Goal: Task Accomplishment & Management: Complete application form

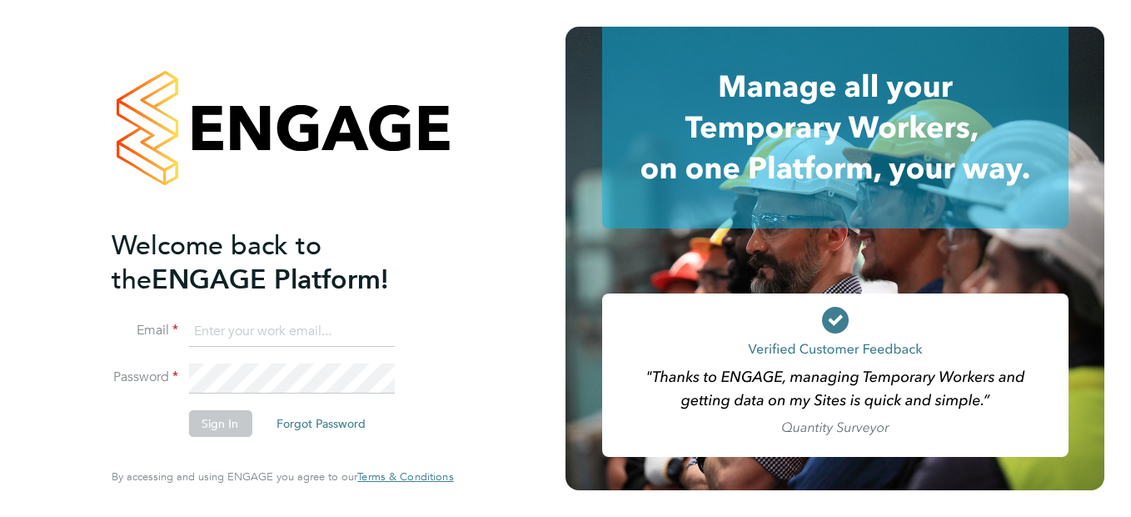
type input "maitreelembo@hotmail.co.uk"
click at [522, 415] on div "Welcome back to the ENGAGE Platform! Email maitreelembo@hotmail.co.uk Password …" at bounding box center [283, 258] width 566 height 517
click at [223, 422] on button "Sign In" at bounding box center [219, 423] width 63 height 27
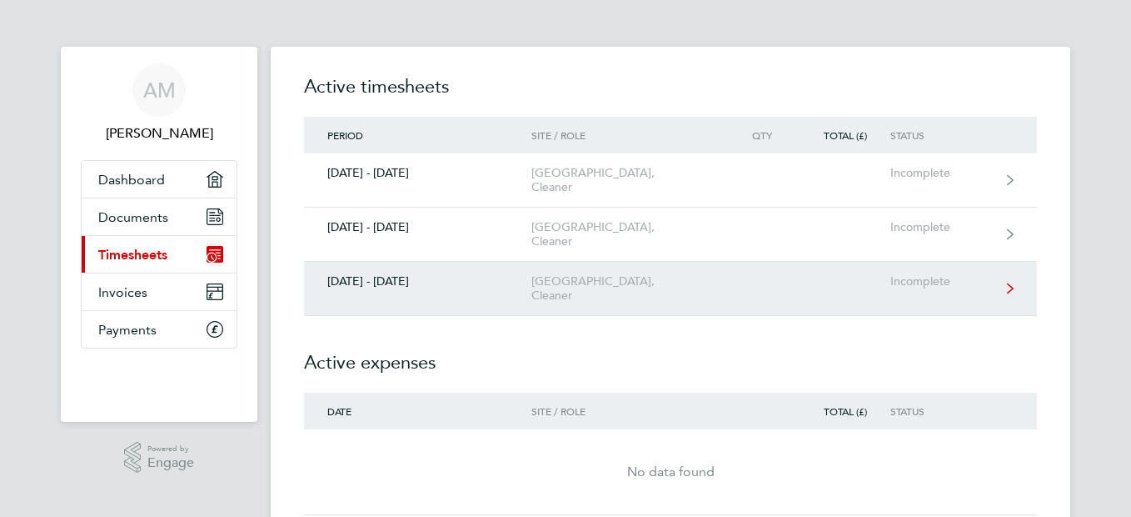
click at [552, 286] on div "[GEOGRAPHIC_DATA], Cleaner" at bounding box center [627, 288] width 191 height 28
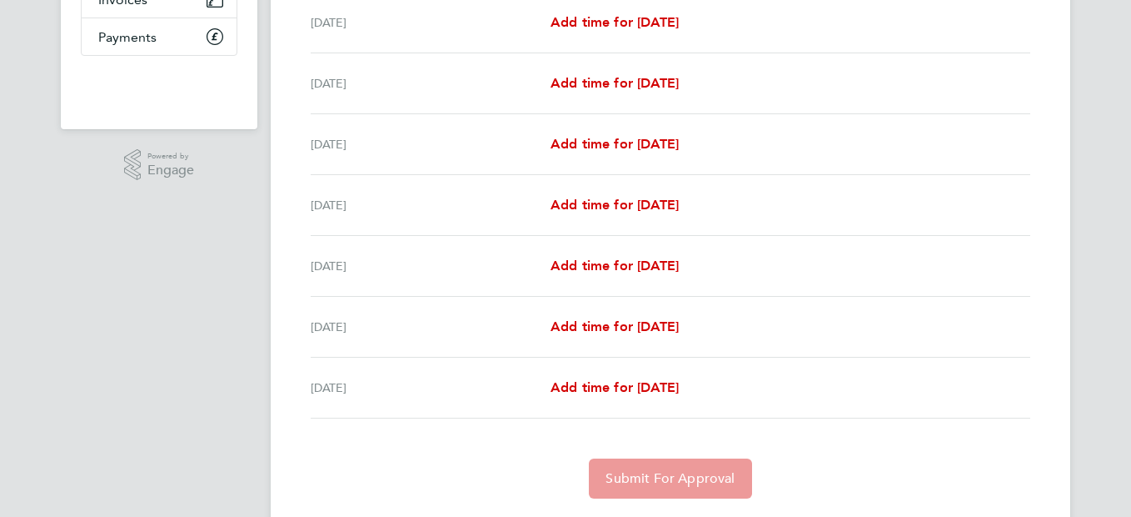
scroll to position [300, 0]
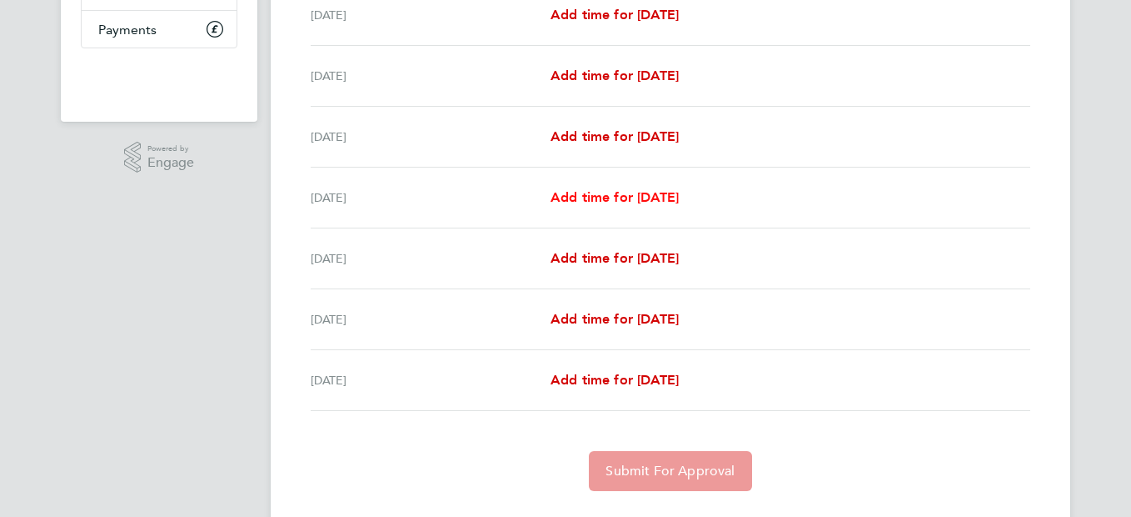
click at [679, 200] on span "Add time for [DATE]" at bounding box center [615, 197] width 128 height 16
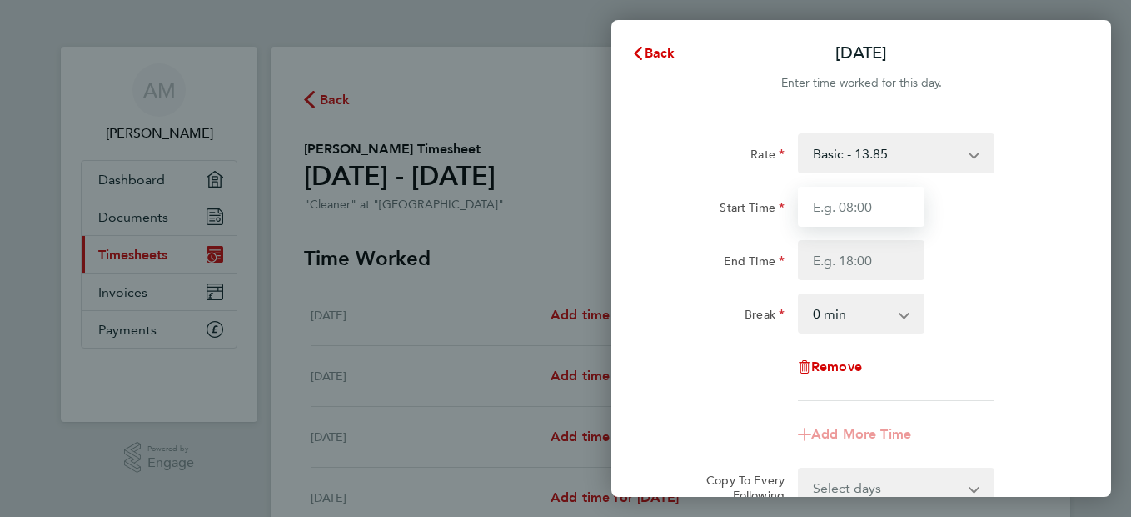
click at [885, 206] on input "Start Time" at bounding box center [861, 207] width 127 height 40
click at [903, 316] on app-icon-cross-button at bounding box center [913, 313] width 20 height 37
type input "09:00"
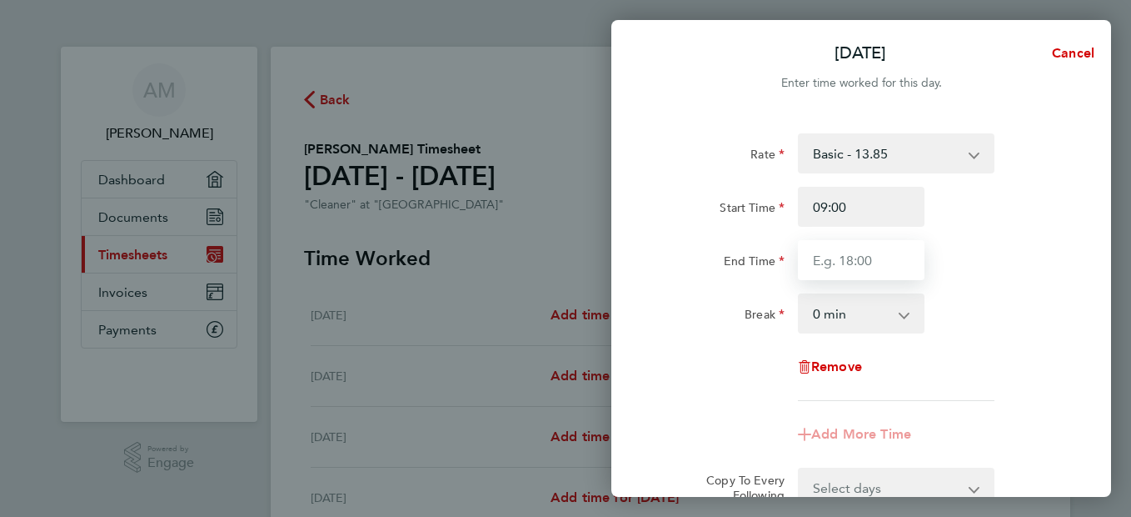
click at [895, 268] on input "End Time" at bounding box center [861, 260] width 127 height 40
click at [906, 321] on app-icon-cross-button at bounding box center [913, 313] width 20 height 37
type input "18:00"
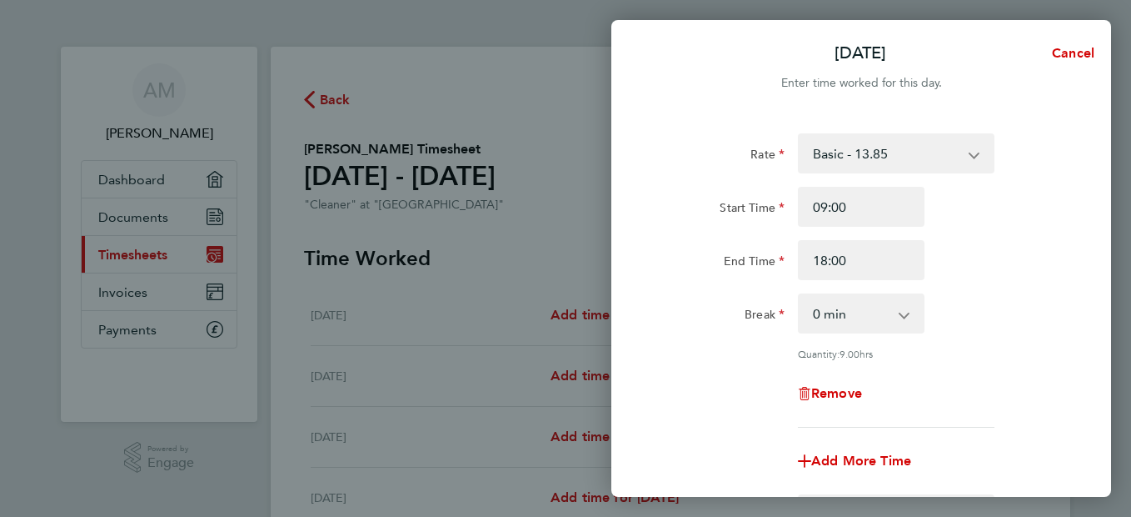
click at [906, 317] on app-icon-cross-button at bounding box center [913, 313] width 20 height 37
click at [862, 312] on select "0 min 15 min 30 min 45 min 60 min 75 min 90 min" at bounding box center [851, 313] width 103 height 37
select select "60"
click at [800, 295] on select "0 min 15 min 30 min 45 min 60 min 75 min 90 min" at bounding box center [851, 313] width 103 height 37
click at [888, 314] on select "0 min 15 min 30 min 45 min 60 min 75 min 90 min" at bounding box center [851, 313] width 103 height 37
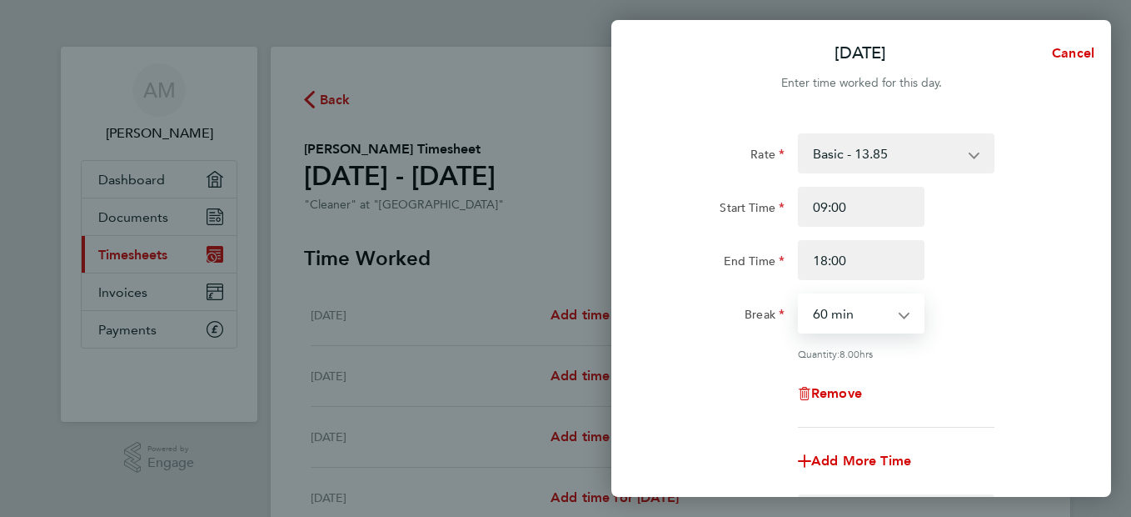
click at [888, 314] on select "0 min 15 min 30 min 45 min 60 min 75 min 90 min" at bounding box center [851, 313] width 103 height 37
click at [743, 373] on div "Remove" at bounding box center [861, 393] width 420 height 40
click at [861, 452] on span "Add More Time" at bounding box center [861, 460] width 100 height 16
select select "null"
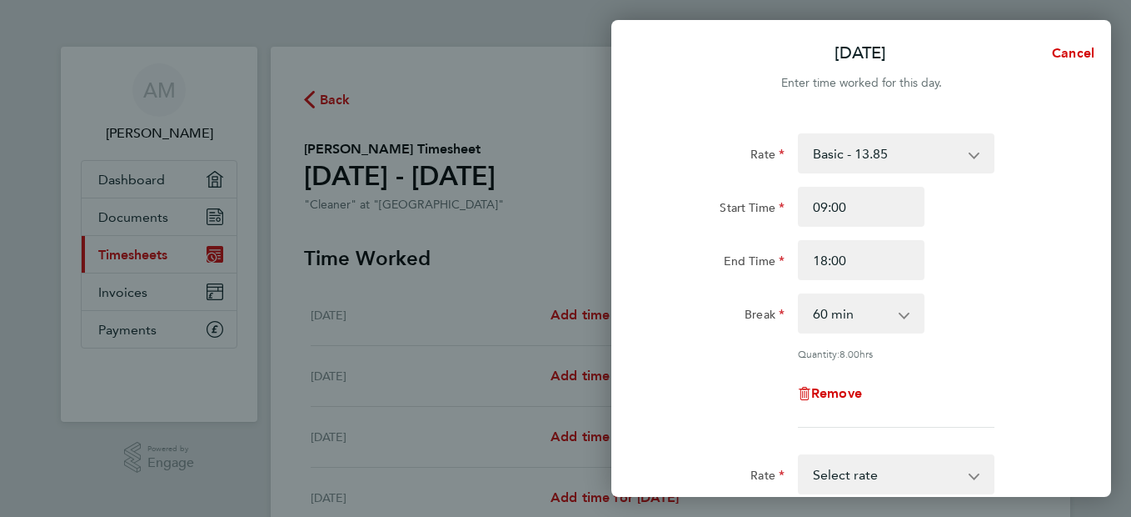
click at [970, 157] on select "Basic - 13.85" at bounding box center [886, 153] width 173 height 37
click at [981, 474] on app-icon-cross-button at bounding box center [983, 474] width 20 height 37
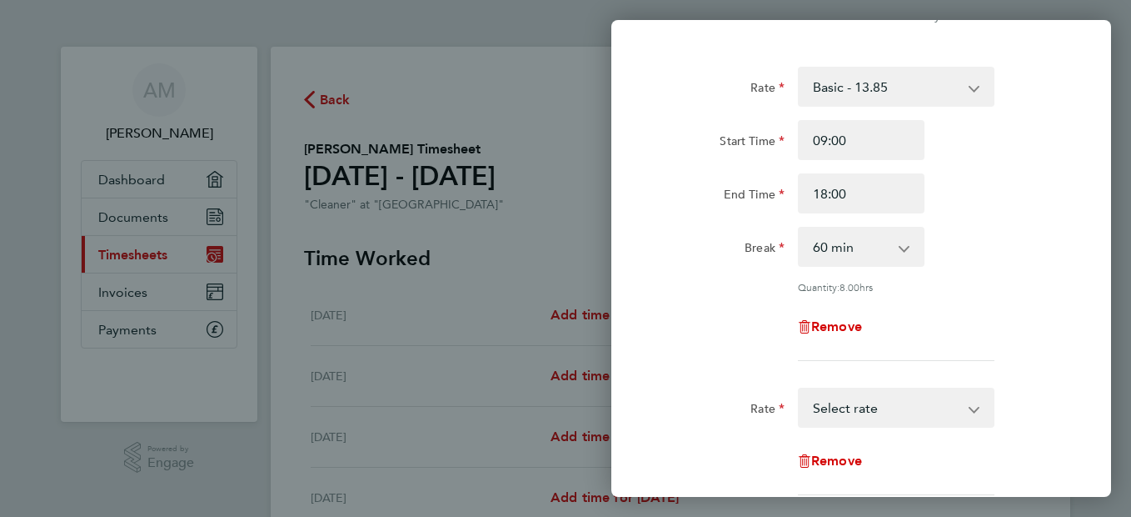
scroll to position [100, 0]
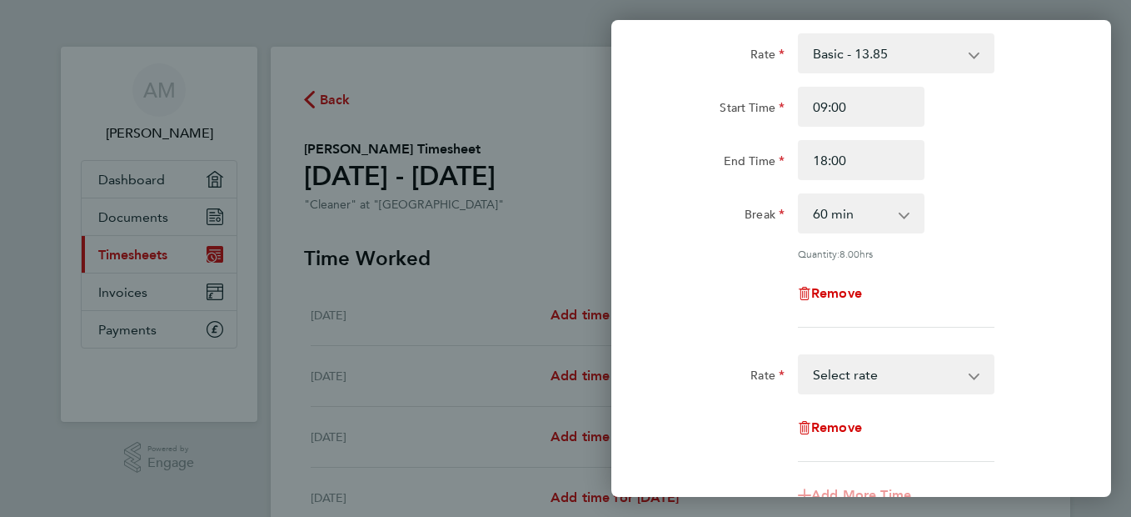
click at [924, 373] on select "Basic - 13.85 Select rate" at bounding box center [886, 374] width 173 height 37
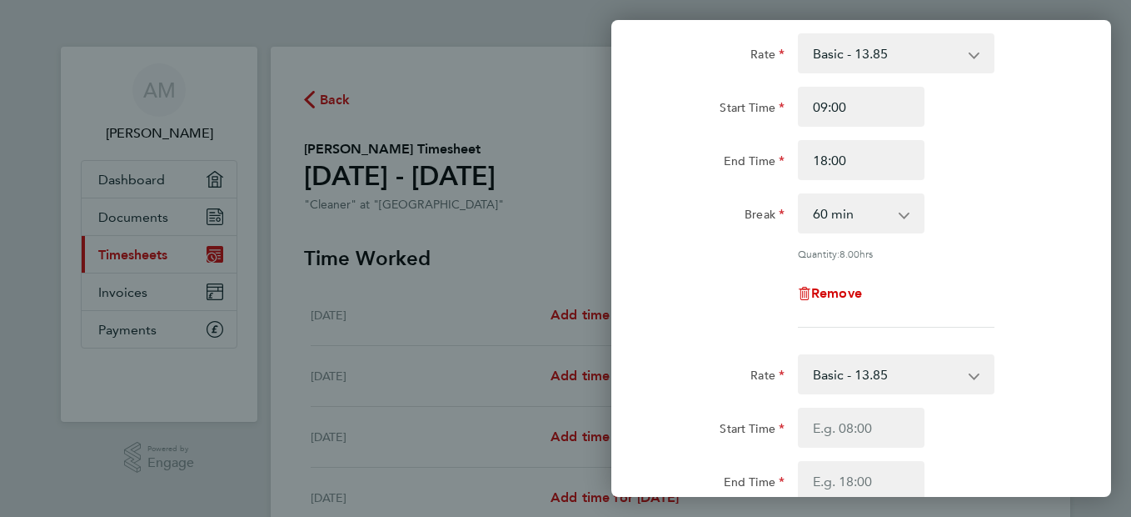
click at [964, 446] on div "Start Time End Time" at bounding box center [861, 453] width 420 height 93
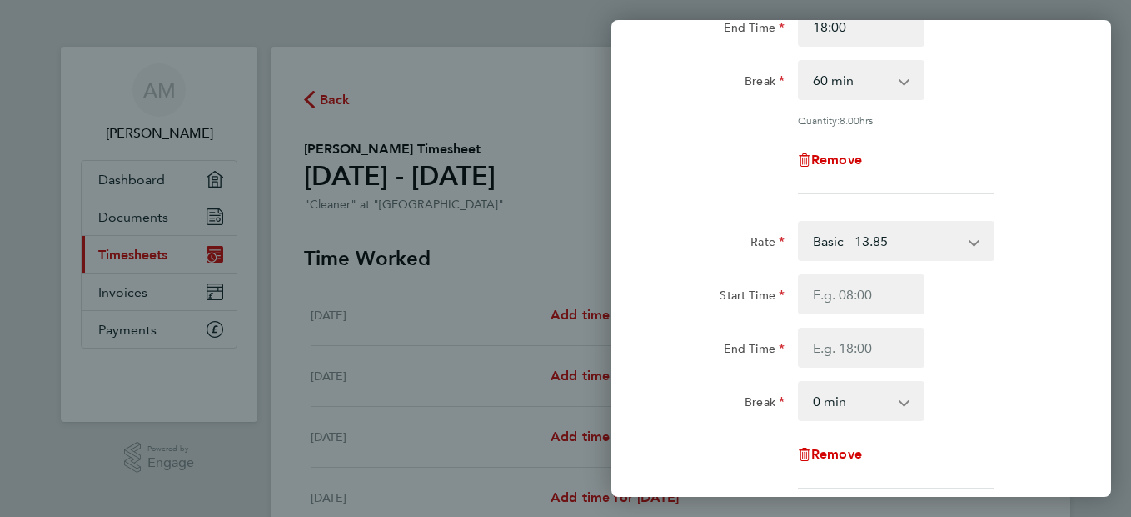
scroll to position [267, 0]
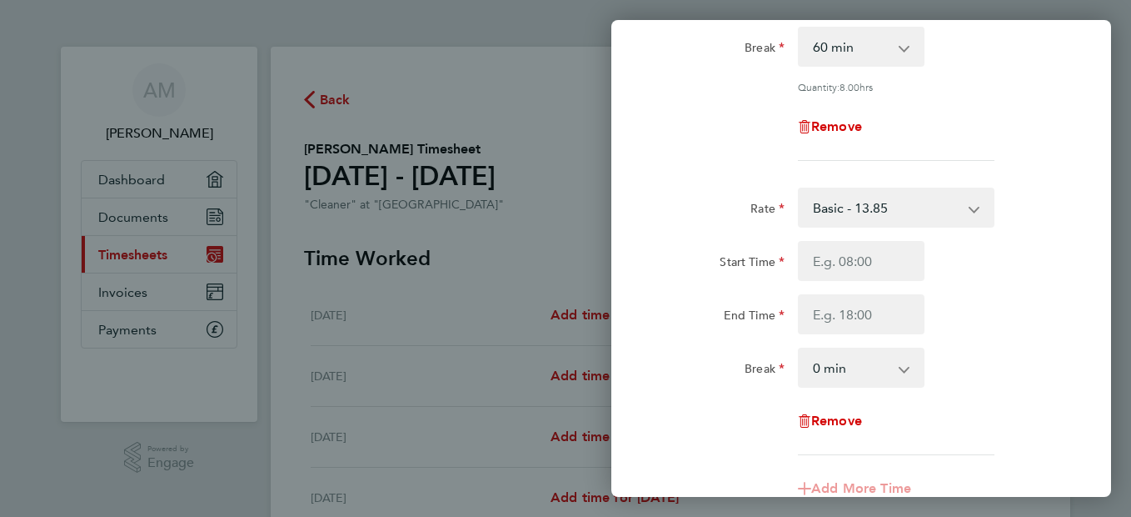
click at [891, 214] on select "Basic - 13.85" at bounding box center [886, 207] width 173 height 37
click at [978, 207] on app-icon-cross-button at bounding box center [983, 207] width 20 height 37
click at [941, 212] on select "Basic - 13.85" at bounding box center [886, 207] width 173 height 37
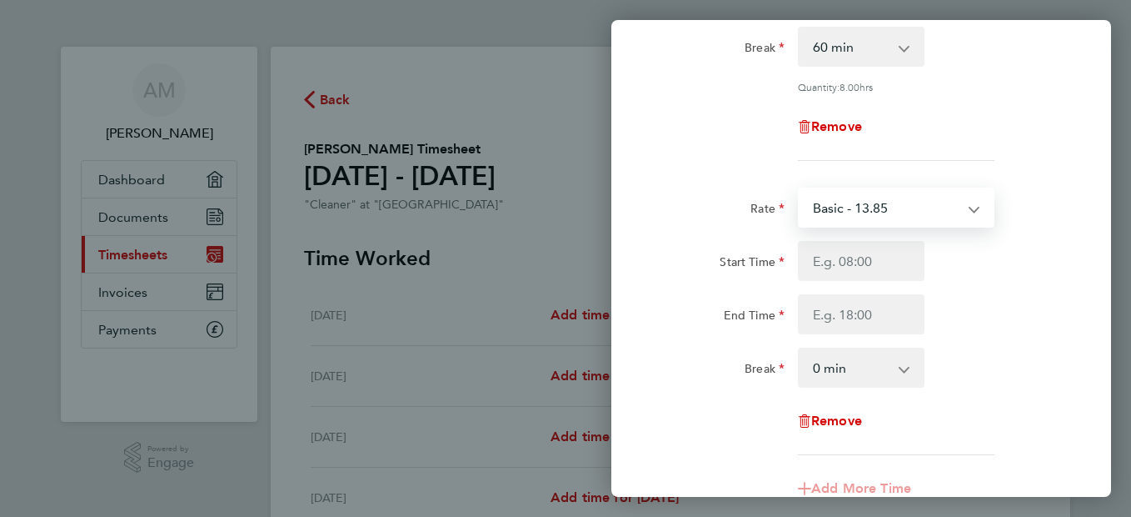
click at [995, 286] on div "Start Time End Time" at bounding box center [861, 287] width 420 height 93
click at [1015, 371] on div "Break 0 min 15 min 30 min 45 min 60 min 75 min 90 min" at bounding box center [861, 367] width 420 height 40
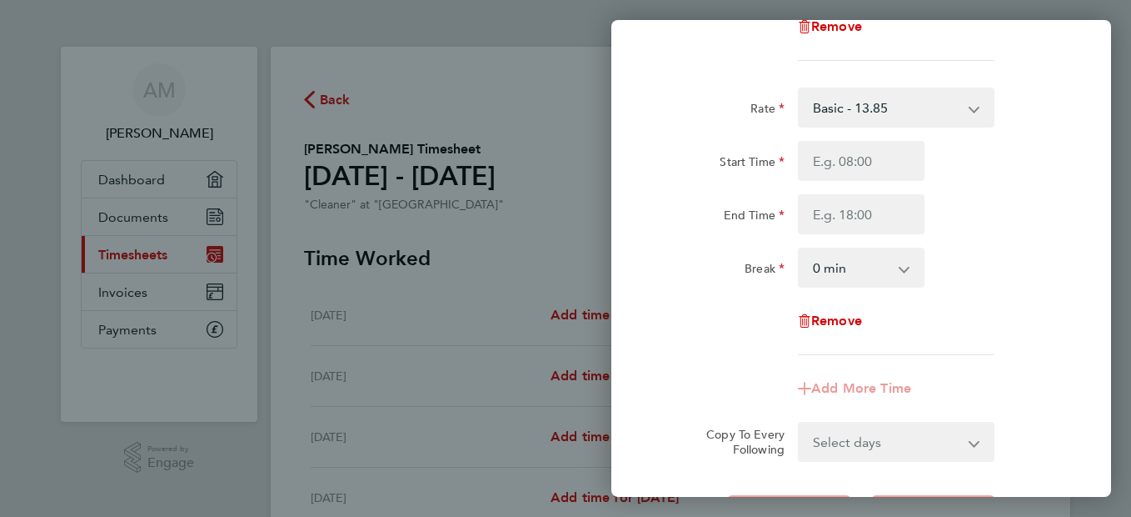
scroll to position [333, 0]
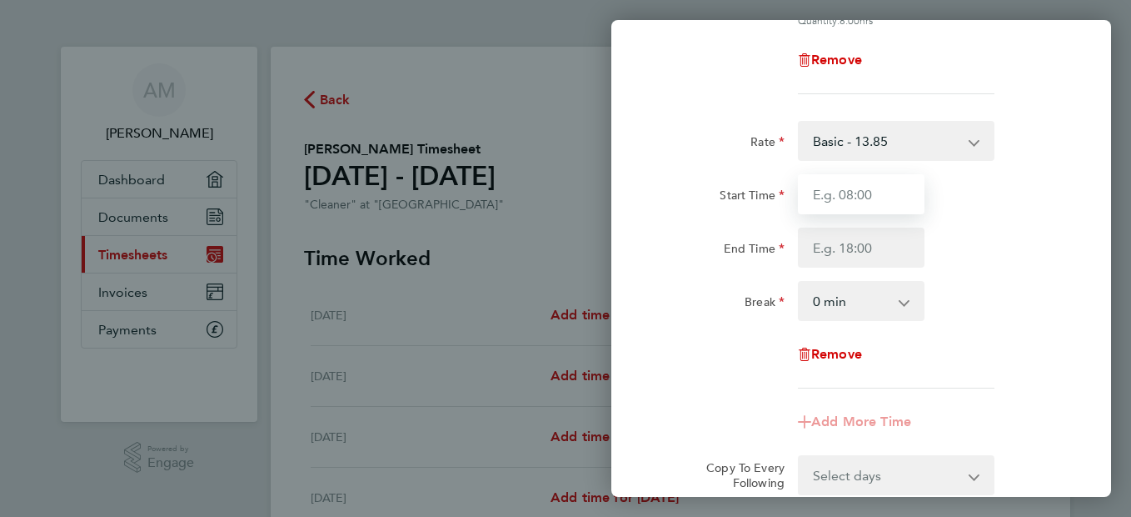
click at [891, 196] on input "Start Time" at bounding box center [861, 194] width 127 height 40
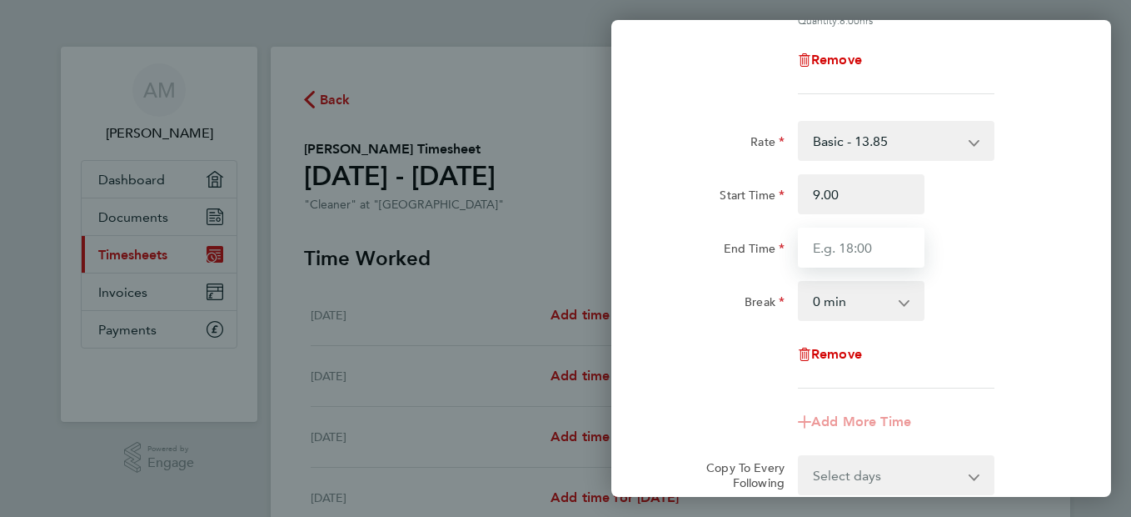
click at [869, 247] on input "End Time" at bounding box center [861, 247] width 127 height 40
type input "09:00"
click at [906, 301] on app-timesheet-line-hourly "Start Time 09:00 End Time 18.00 Break 0 min 15 min 30 min 45 min 60 min 75 min …" at bounding box center [861, 247] width 407 height 147
type input "18:00"
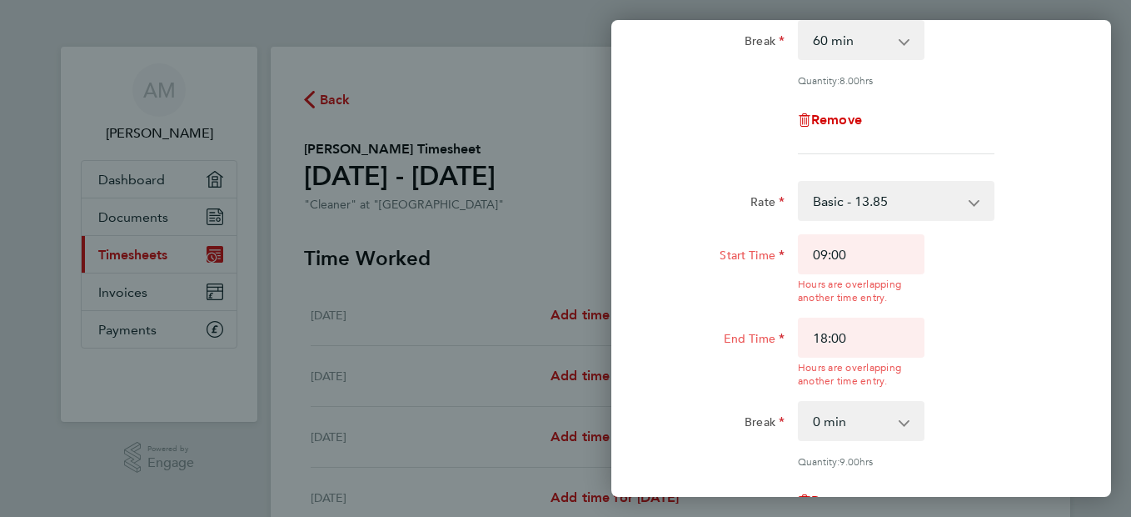
scroll to position [393, 0]
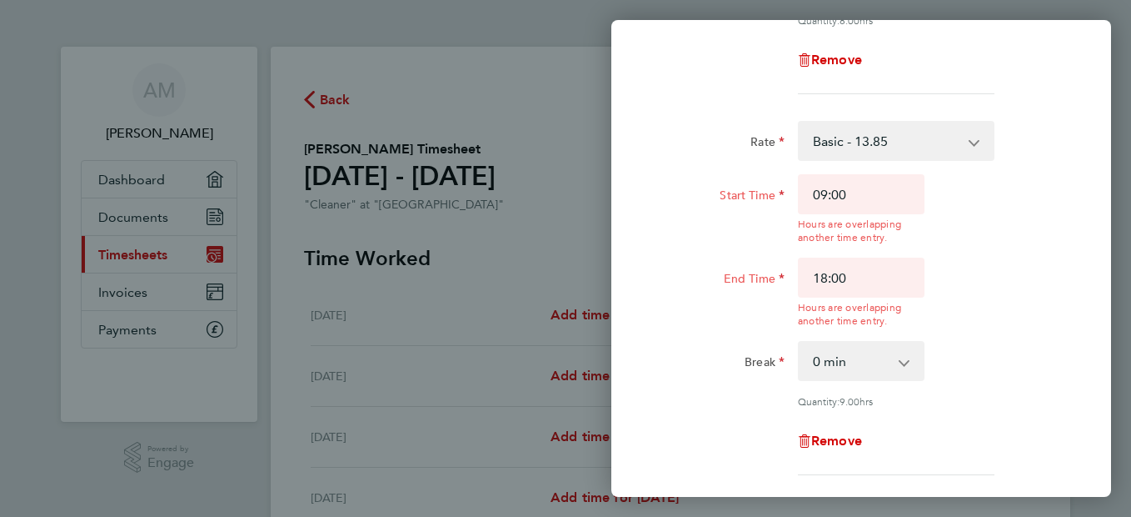
click at [906, 359] on app-icon-cross-button at bounding box center [913, 360] width 20 height 37
click at [577, 197] on div "[DATE] Cancel Enter time worked for this day. Rate Basic - 13.85 Start Time 09:…" at bounding box center [565, 258] width 1131 height 517
click at [827, 49] on div "Remove" at bounding box center [861, 60] width 140 height 40
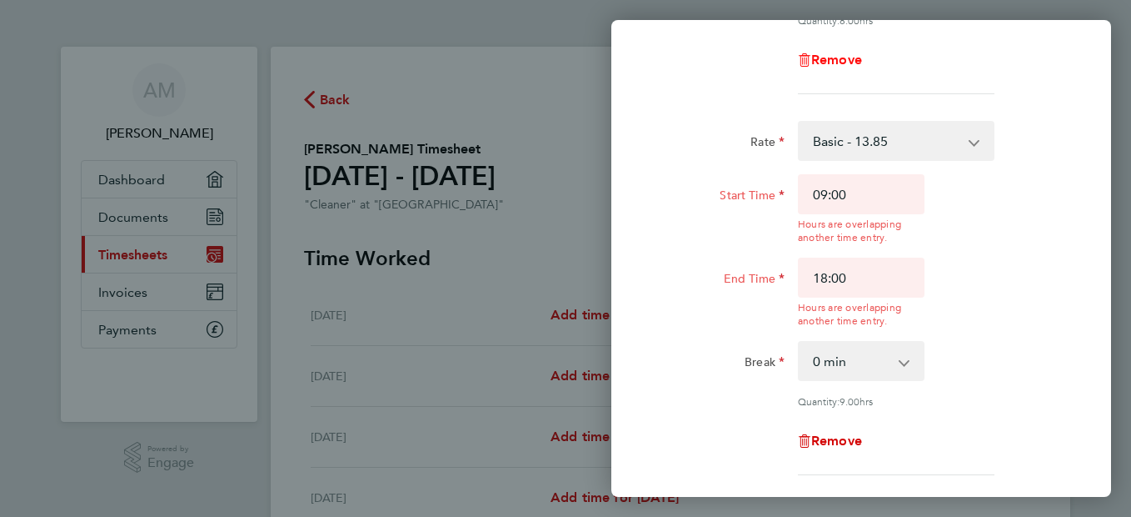
click at [825, 58] on span "Remove" at bounding box center [836, 60] width 51 height 16
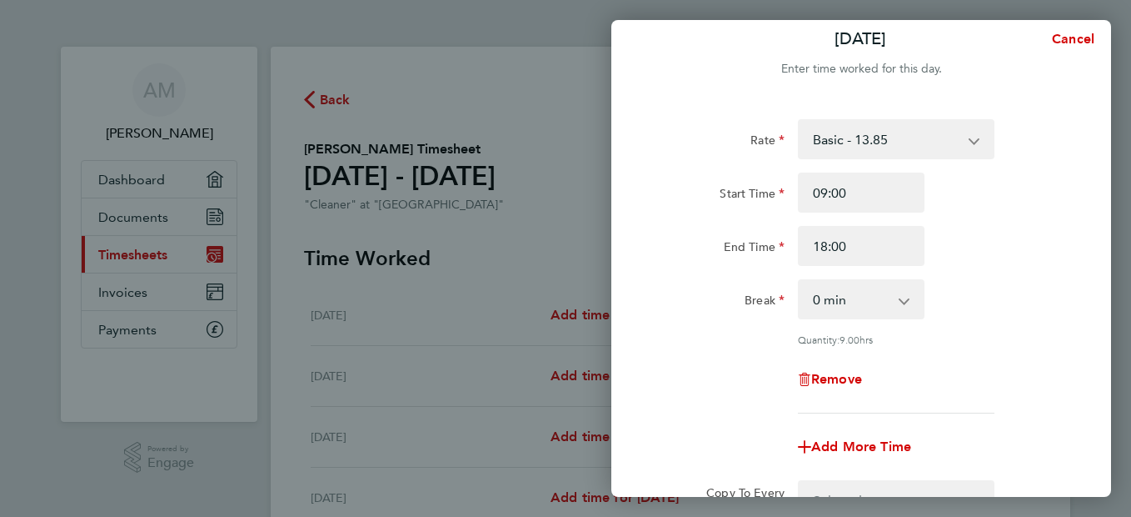
click at [907, 302] on app-icon-cross-button at bounding box center [913, 299] width 20 height 37
click at [898, 299] on select "0 min 15 min 30 min 45 min 60 min 75 min 90 min" at bounding box center [851, 299] width 103 height 37
select select "60"
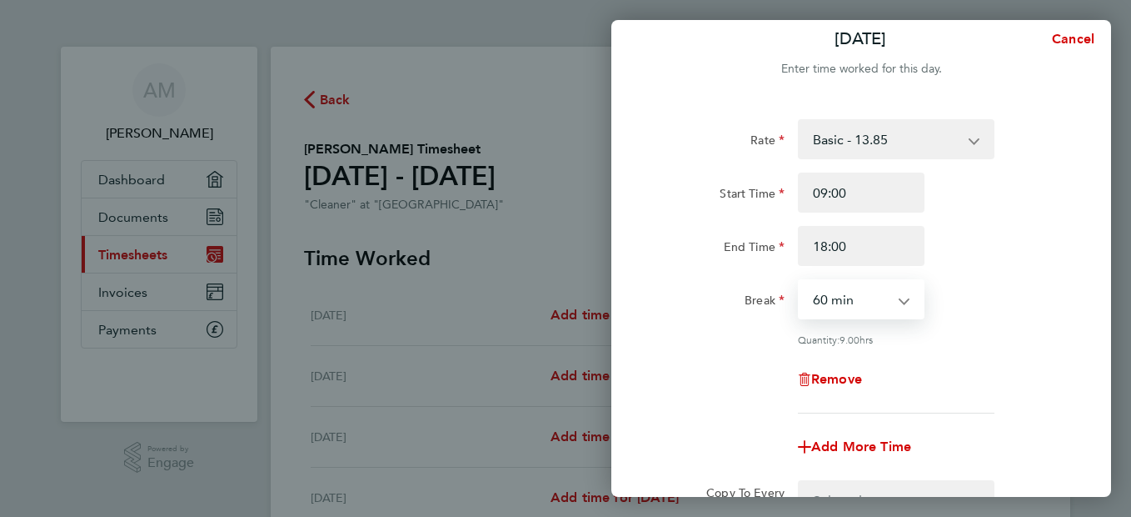
click at [800, 281] on select "0 min 15 min 30 min 45 min 60 min 75 min 90 min" at bounding box center [851, 299] width 103 height 37
click at [878, 440] on span "Add More Time" at bounding box center [861, 446] width 100 height 16
select select "null"
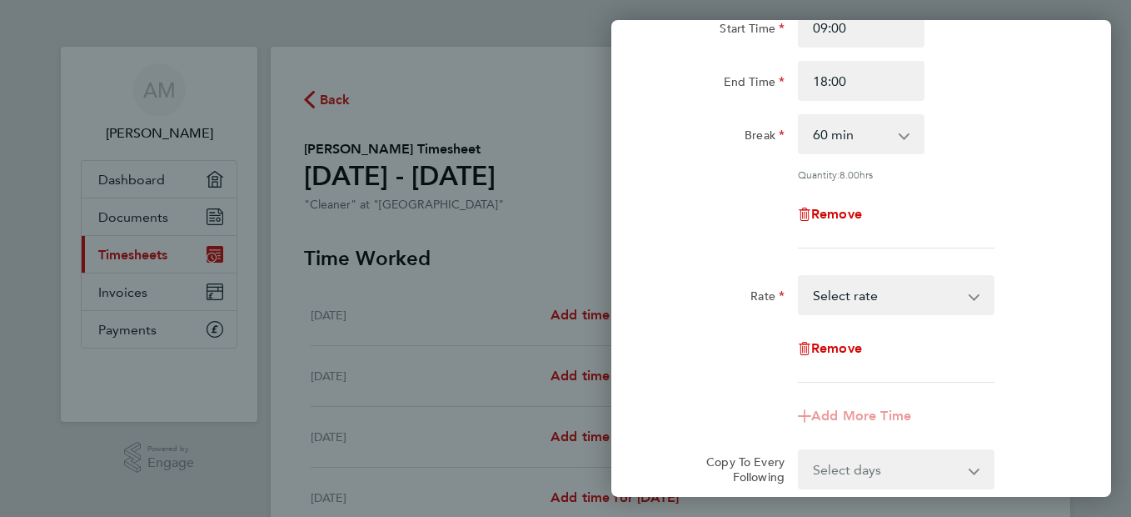
scroll to position [181, 0]
click at [974, 299] on app-icon-cross-button at bounding box center [983, 293] width 20 height 37
click at [940, 291] on select "Basic - 13.85 Select rate" at bounding box center [886, 293] width 173 height 37
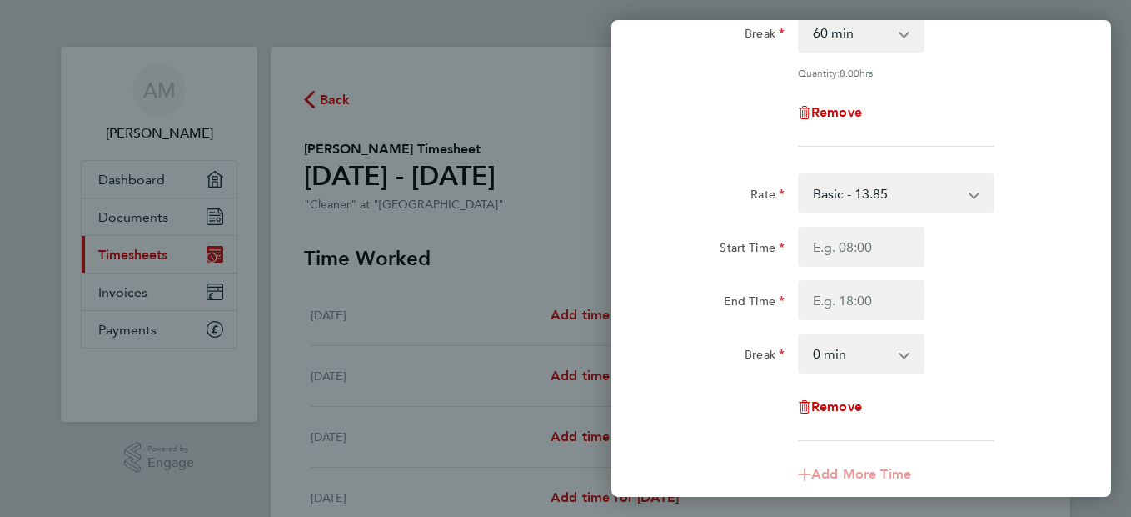
scroll to position [314, 0]
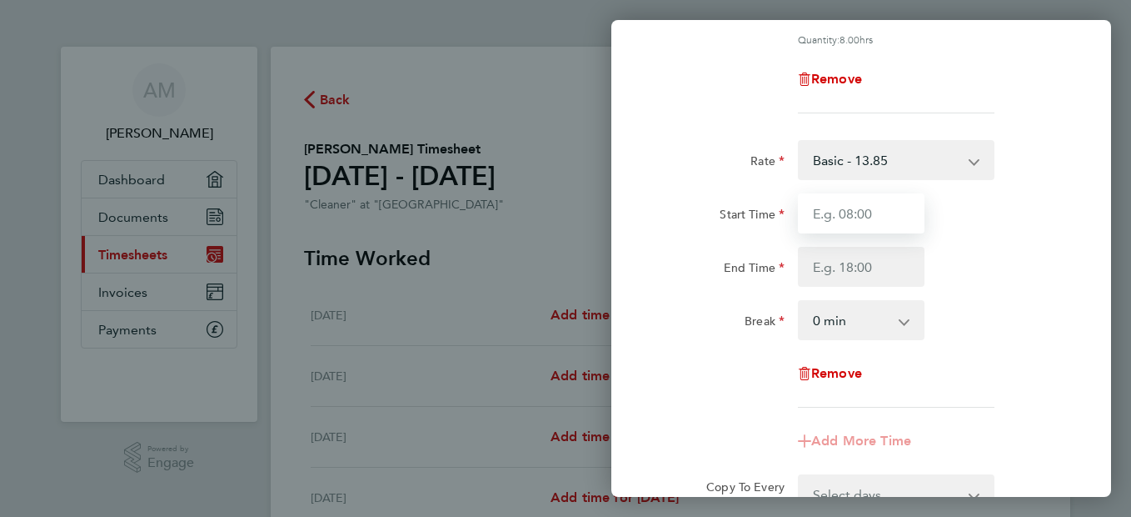
click at [883, 217] on input "Start Time" at bounding box center [861, 213] width 127 height 40
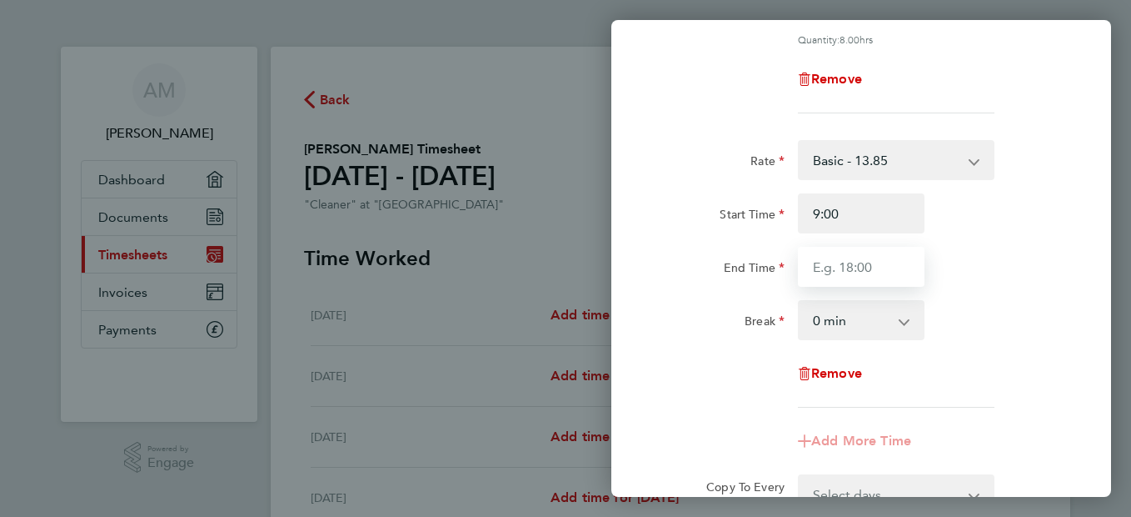
click at [866, 266] on input "End Time" at bounding box center [861, 267] width 127 height 40
type input "09:00"
type input "18:00"
click at [906, 324] on app-timesheet-line-hourly "Start Time 09:00 End Time 18:00 Break 0 min 15 min 30 min 45 min 60 min 75 min …" at bounding box center [861, 266] width 407 height 147
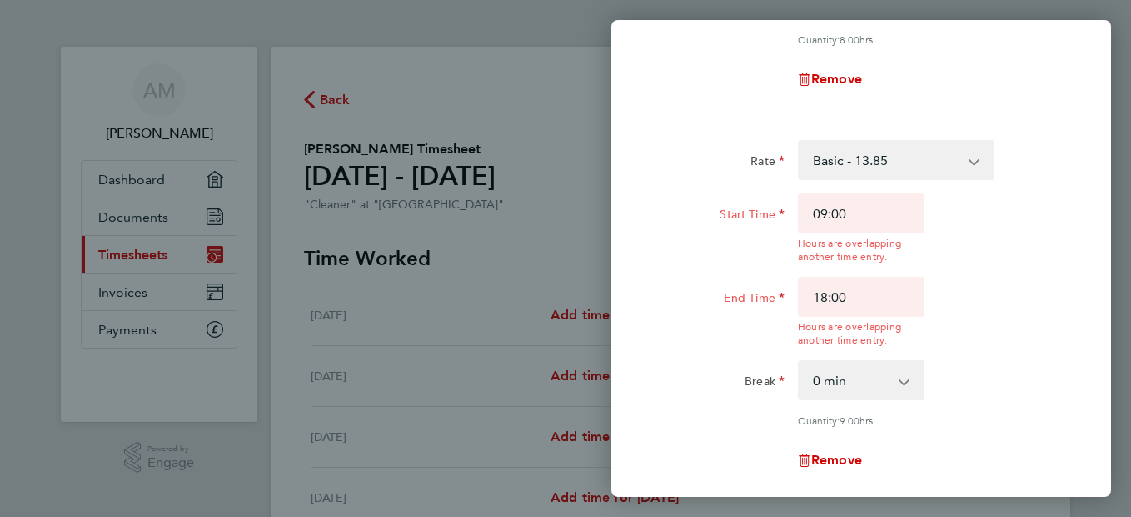
click at [901, 380] on select "0 min 15 min 30 min 45 min 60 min 75 min 90 min" at bounding box center [851, 380] width 103 height 37
select select "60"
click at [800, 362] on select "0 min 15 min 30 min 45 min 60 min 75 min 90 min" at bounding box center [851, 380] width 103 height 37
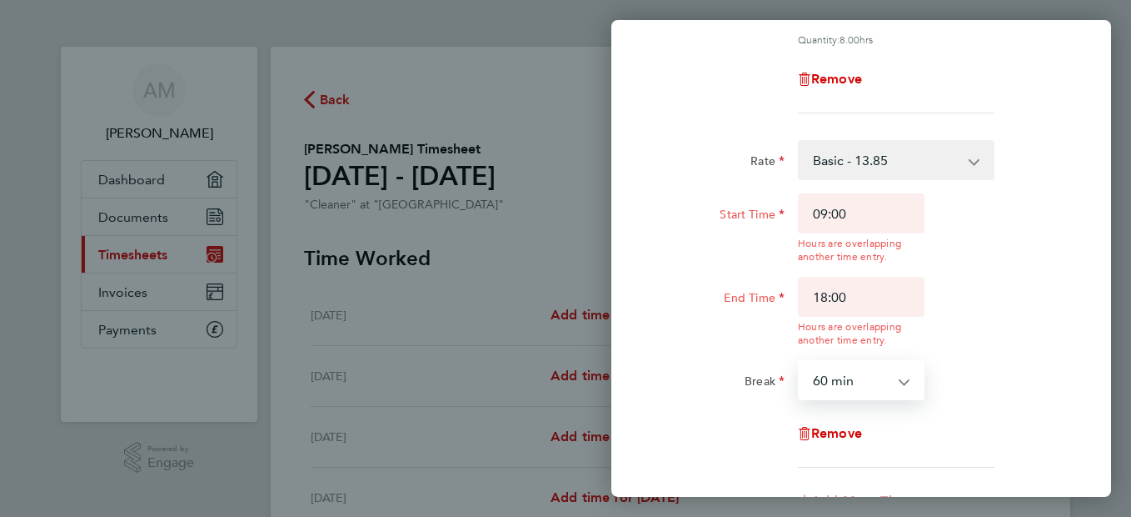
click at [1077, 427] on div "Rate Basic - 13.85 Start Time 09:00 Hours are overlapping another time entry. E…" at bounding box center [862, 203] width 500 height 928
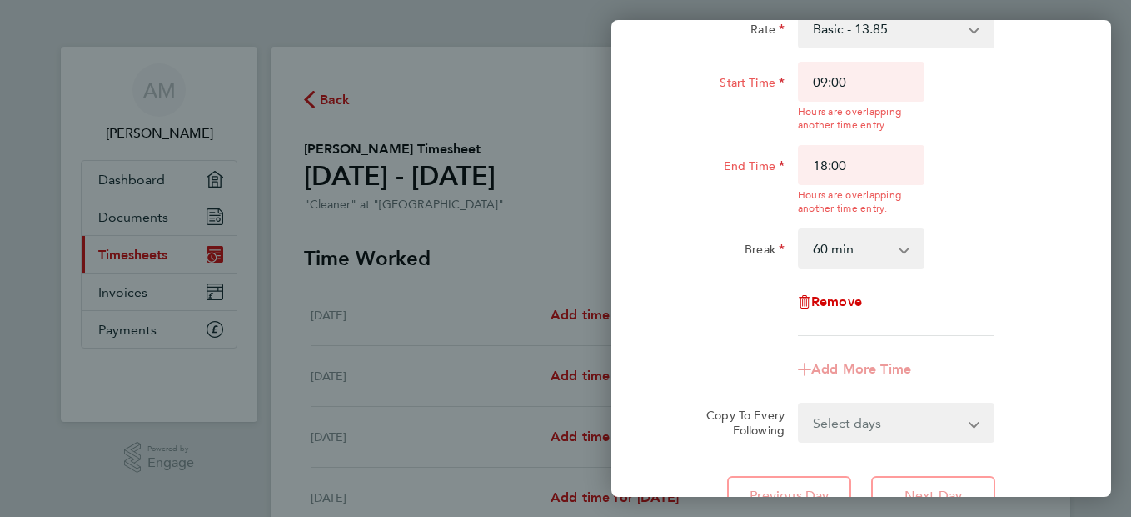
scroll to position [507, 0]
click at [896, 367] on app-form-button "Add More Time" at bounding box center [861, 367] width 127 height 13
click at [1017, 365] on div "Add More Time" at bounding box center [861, 367] width 420 height 40
click at [974, 421] on select "Select days Day [DATE] [DATE] [DATE]" at bounding box center [887, 420] width 175 height 37
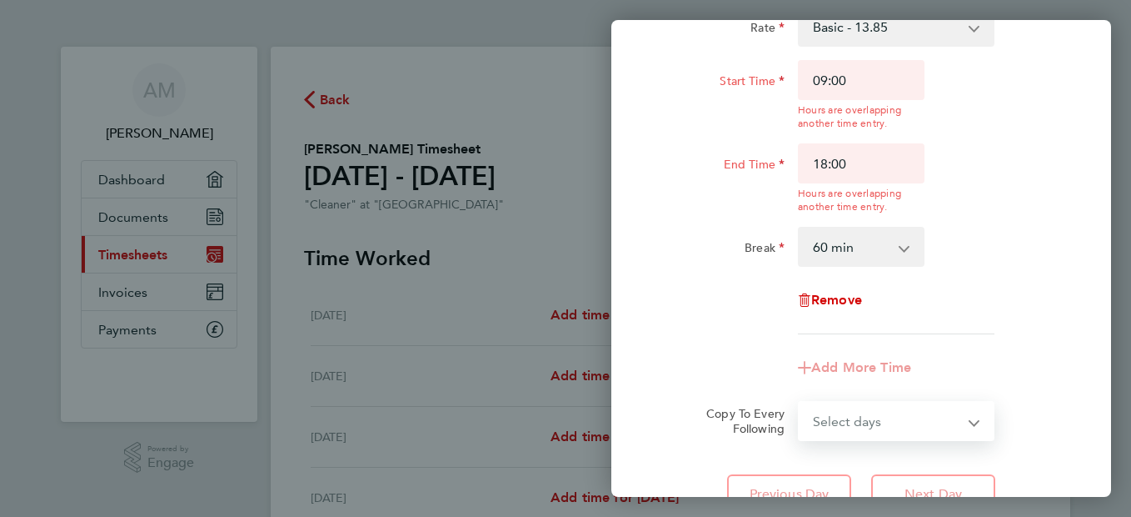
select select "WED"
click at [800, 402] on select "Select days Day [DATE] [DATE] [DATE]" at bounding box center [887, 420] width 175 height 37
select select "[DATE]"
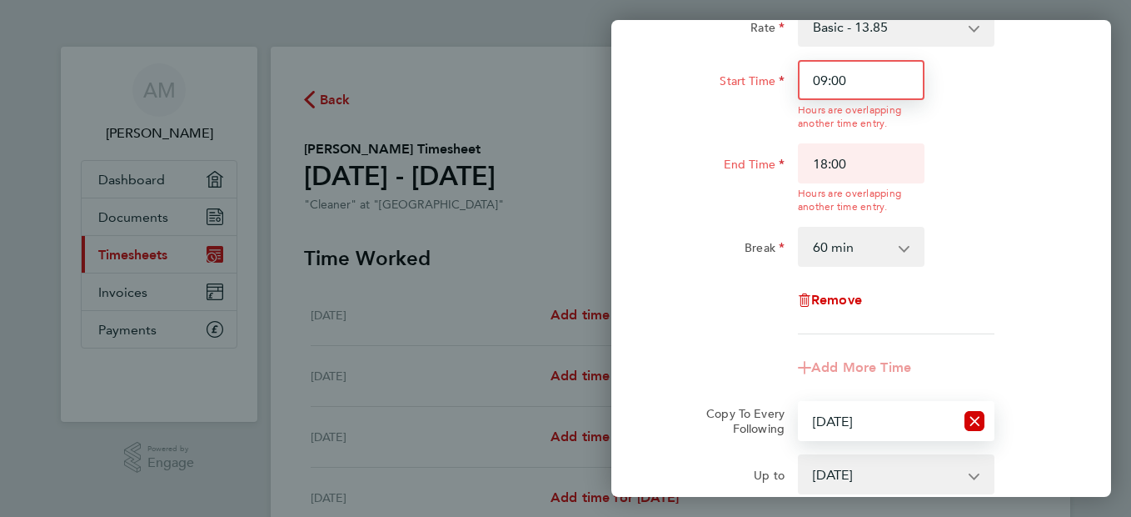
click at [874, 73] on input "09:00" at bounding box center [861, 80] width 127 height 40
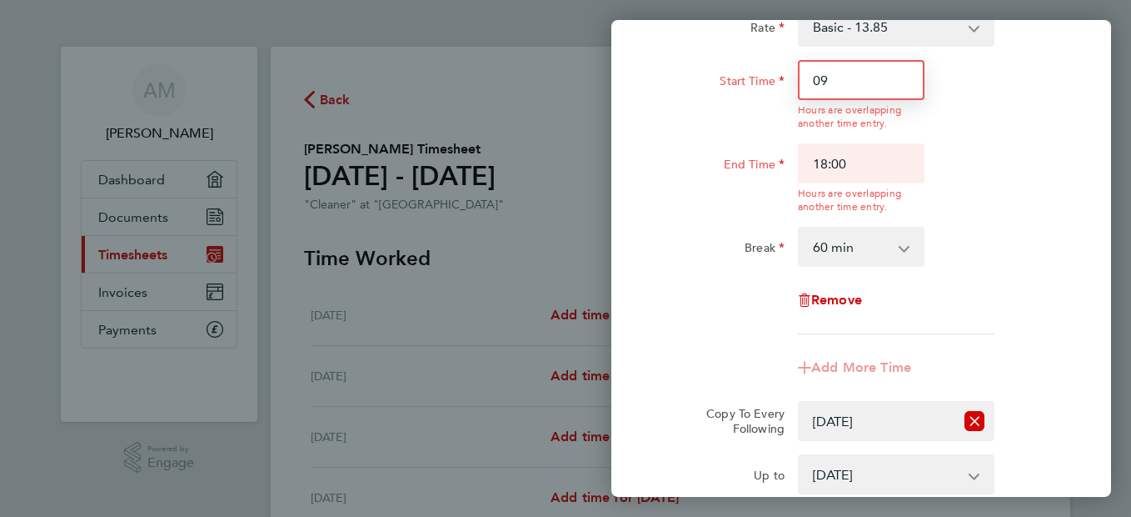
type input "0"
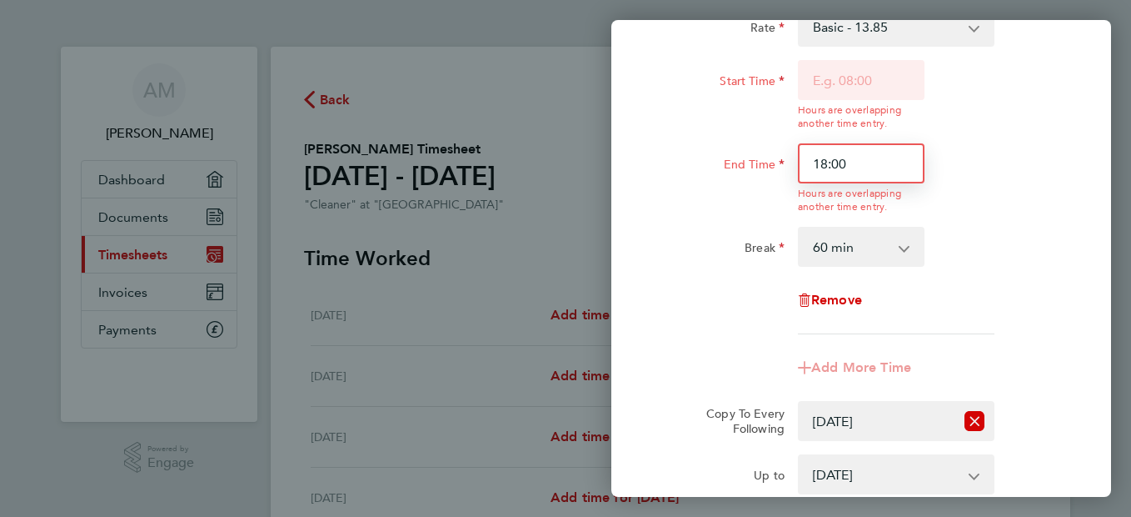
click at [875, 162] on input "18:00" at bounding box center [861, 163] width 127 height 40
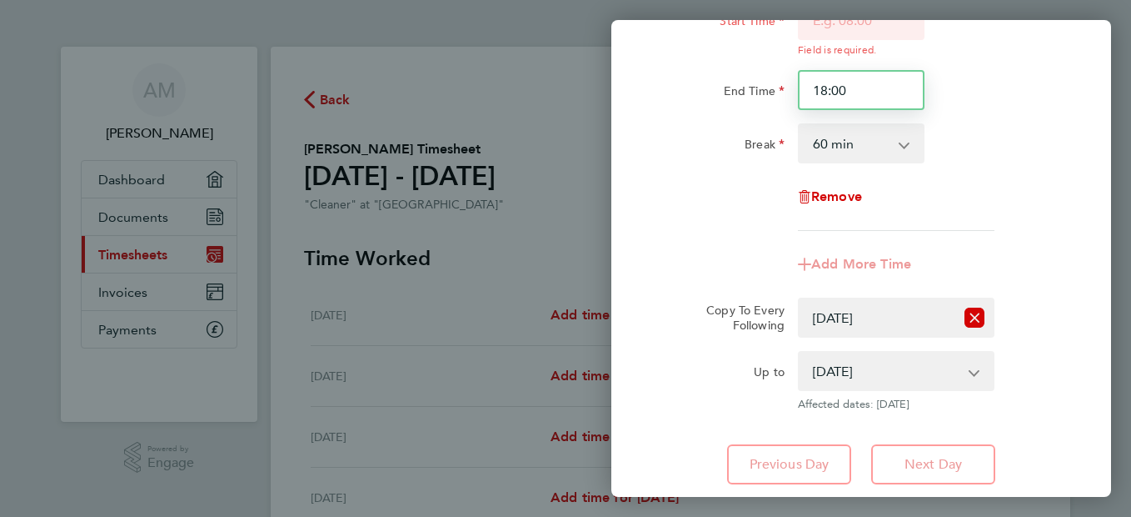
scroll to position [447, 0]
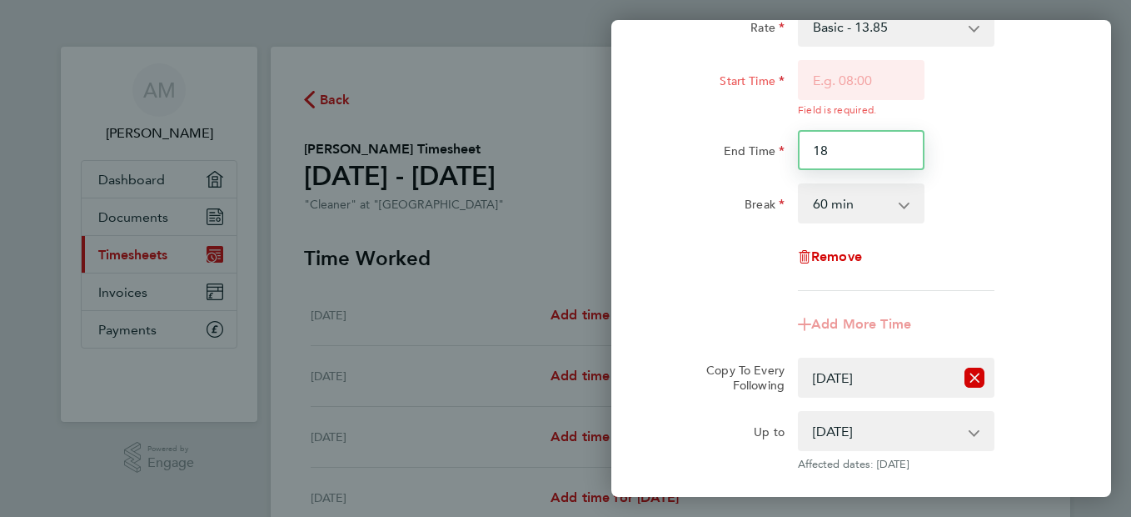
type input "1"
click at [884, 203] on select "0 min 15 min 30 min 45 min 60 min 75 min 90 min" at bounding box center [851, 203] width 103 height 37
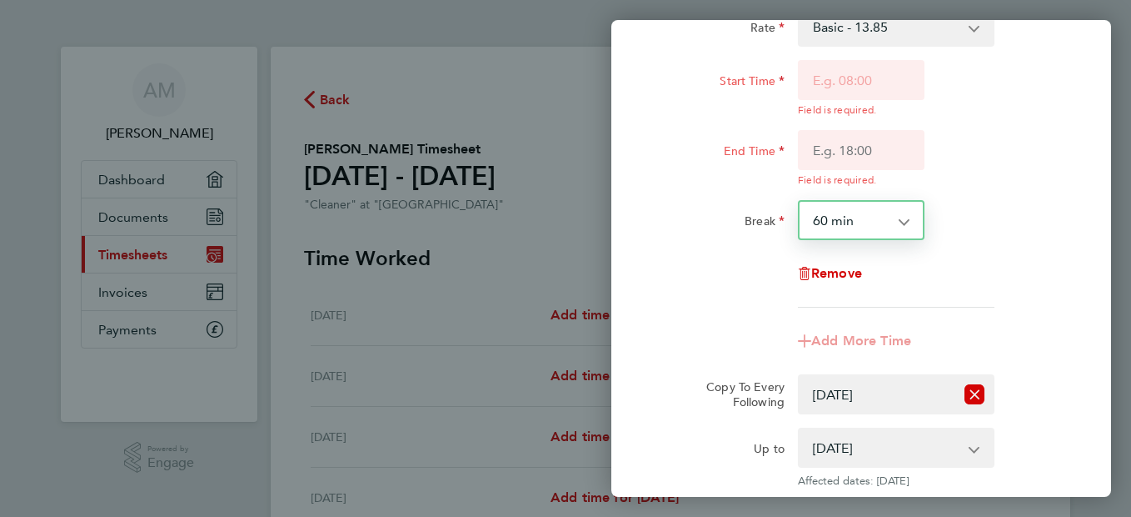
select select "0"
click at [800, 202] on select "0 min 15 min 30 min 45 min 60 min 75 min 90 min" at bounding box center [851, 220] width 103 height 37
click at [1057, 407] on div "Copy To Every Following Select days Day [DATE] [DATE] [DATE]" at bounding box center [861, 394] width 420 height 40
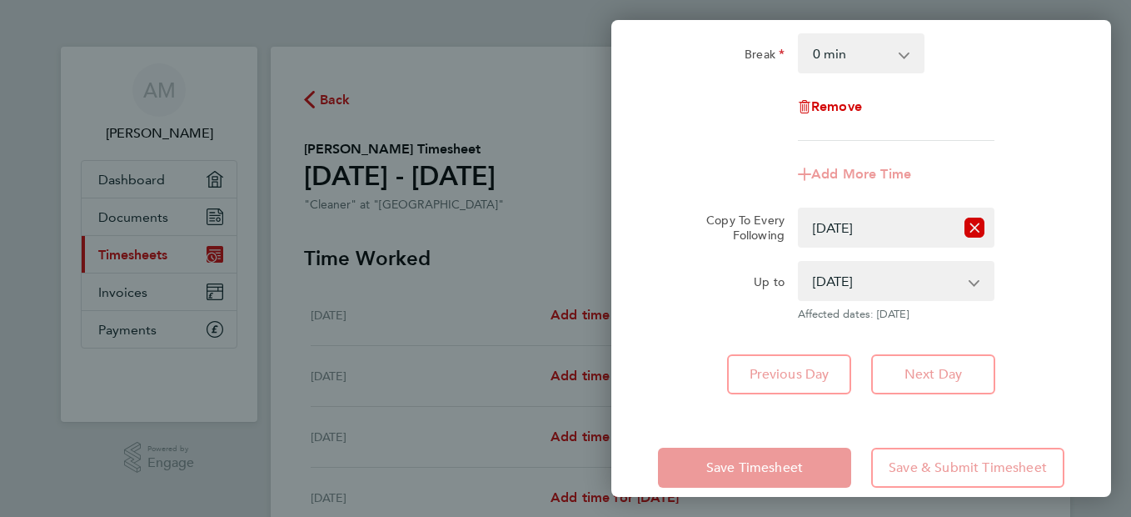
scroll to position [636, 0]
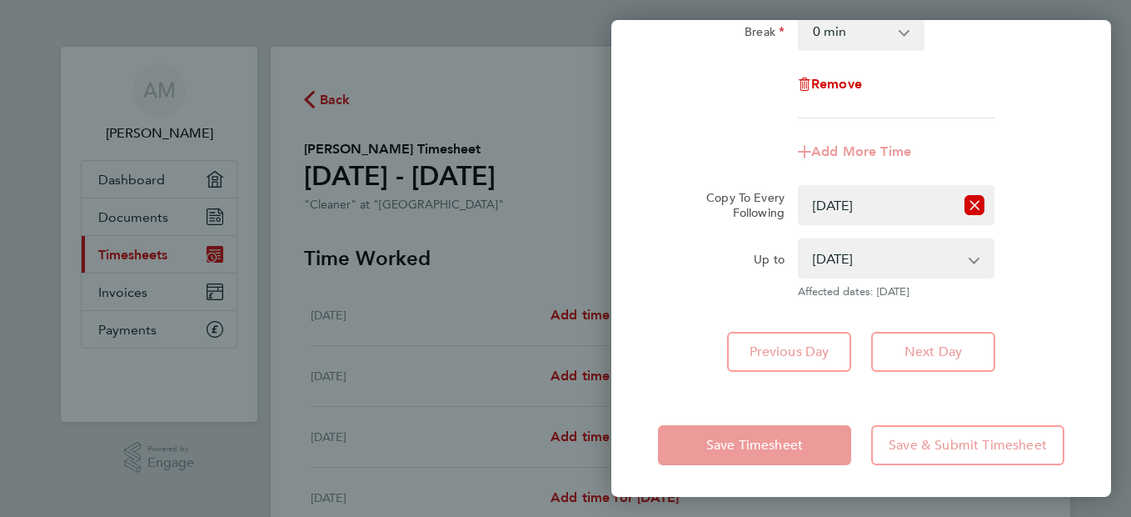
click at [943, 259] on select "[DATE] [DATE] [DATE]" at bounding box center [886, 258] width 173 height 37
select select "[DATE]"
click at [800, 240] on select "[DATE] [DATE] [DATE]" at bounding box center [886, 258] width 173 height 37
click at [905, 258] on select "[DATE] [DATE] [DATE]" at bounding box center [886, 258] width 173 height 37
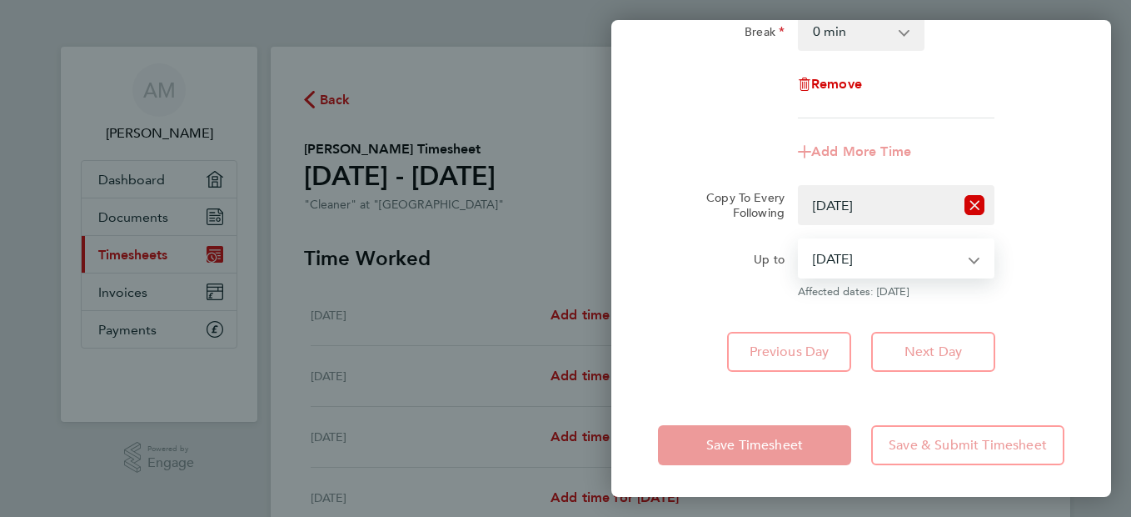
click at [867, 259] on select "[DATE] [DATE] [DATE]" at bounding box center [886, 258] width 173 height 37
click at [976, 252] on app-icon-cross-button at bounding box center [983, 258] width 20 height 37
click at [869, 259] on select "[DATE] [DATE] [DATE]" at bounding box center [886, 258] width 173 height 37
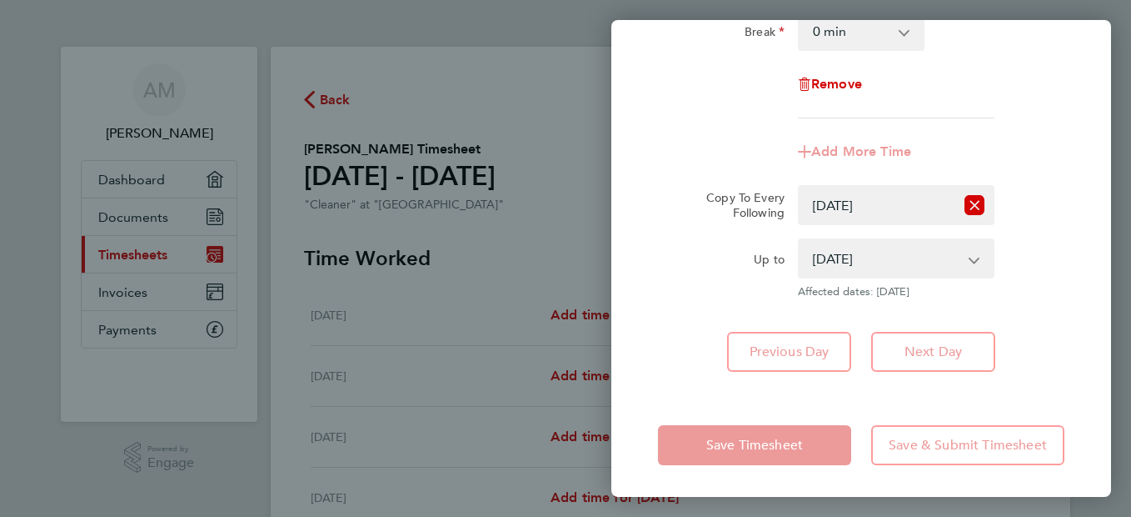
click at [869, 259] on select "[DATE] [DATE] [DATE]" at bounding box center [886, 258] width 173 height 37
click at [573, 247] on div "[DATE] Cancel Enter time worked for this day. Rate Basic - 13.85 Start Time 09:…" at bounding box center [565, 258] width 1131 height 517
click at [664, 161] on div "Add More Time" at bounding box center [861, 152] width 420 height 40
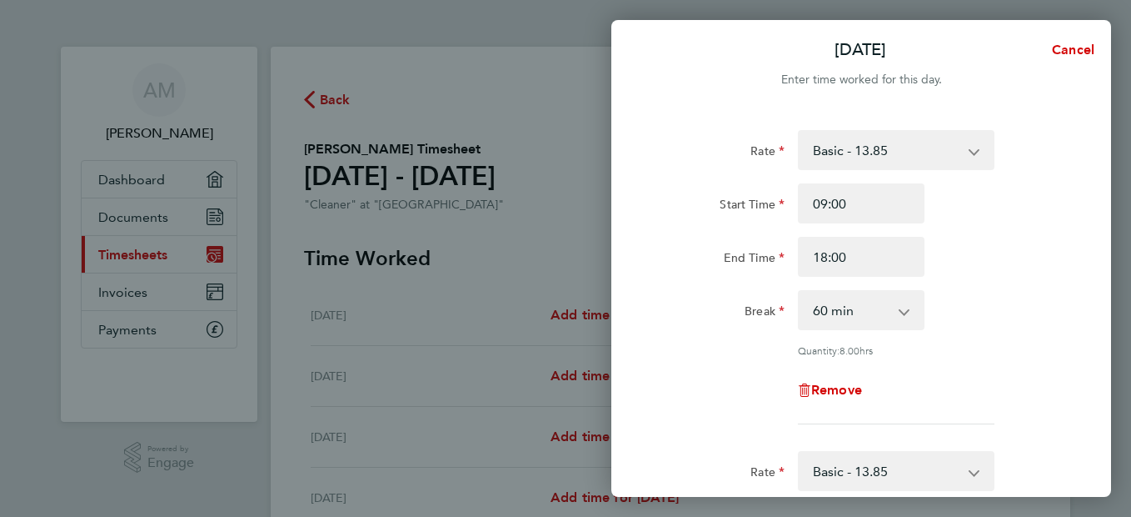
scroll to position [0, 0]
click at [1084, 51] on span "Cancel" at bounding box center [1070, 53] width 47 height 16
select select "0: null"
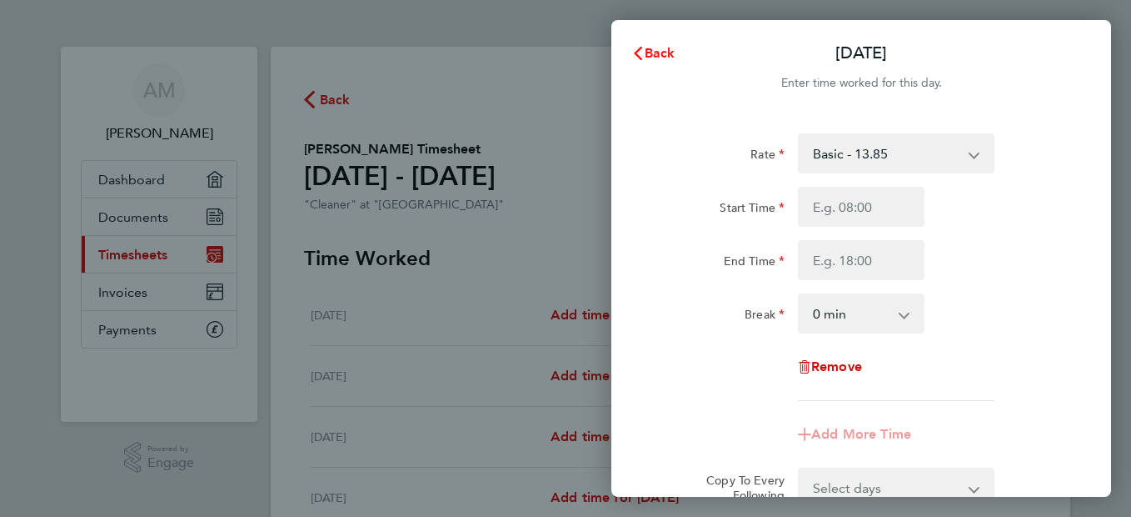
click at [658, 48] on span "Back" at bounding box center [660, 53] width 31 height 16
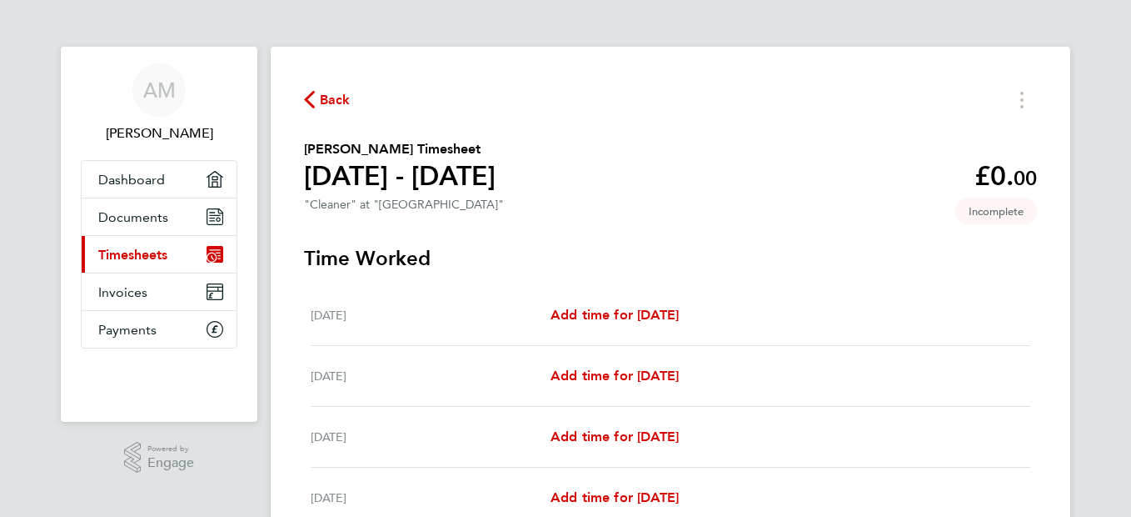
click at [702, 114] on div "Back [PERSON_NAME] Timesheet [DATE] - [DATE] £0. 00 "Cleaner" at "[GEOGRAPHIC_D…" at bounding box center [671, 439] width 800 height 784
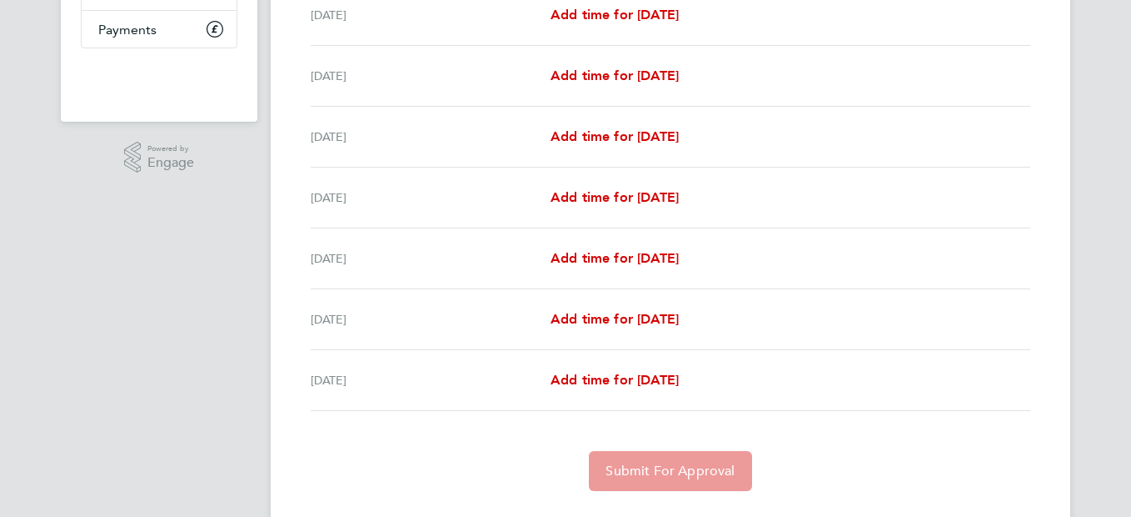
scroll to position [333, 0]
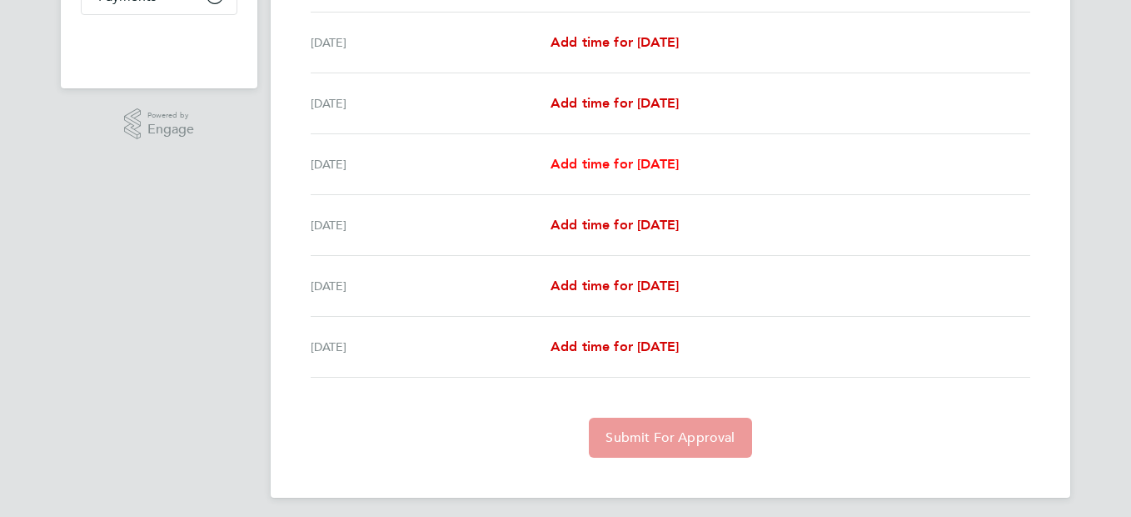
click at [649, 156] on span "Add time for [DATE]" at bounding box center [615, 164] width 128 height 16
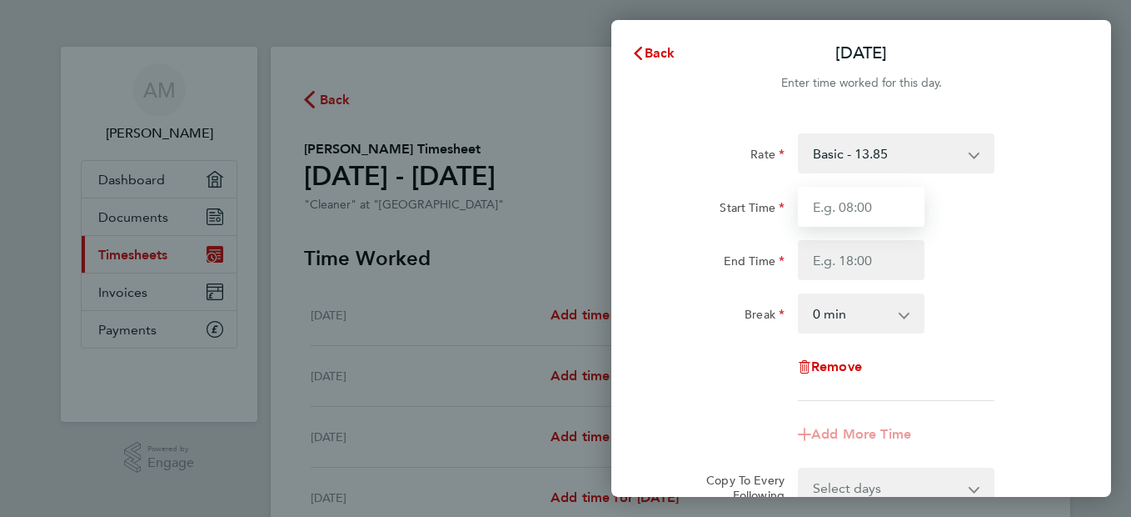
click at [861, 209] on input "Start Time" at bounding box center [861, 207] width 127 height 40
type input "09:00"
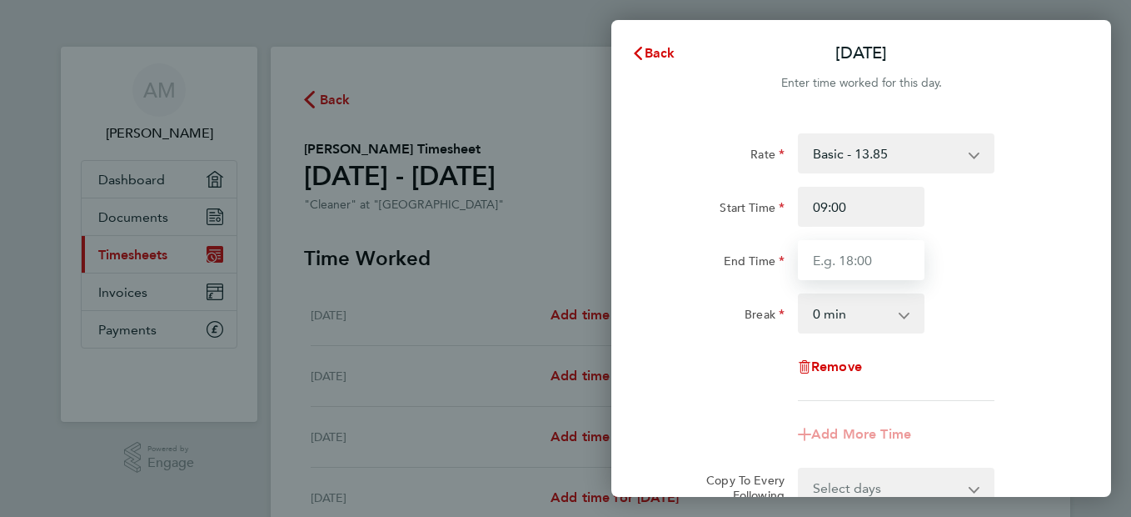
type input "18:00"
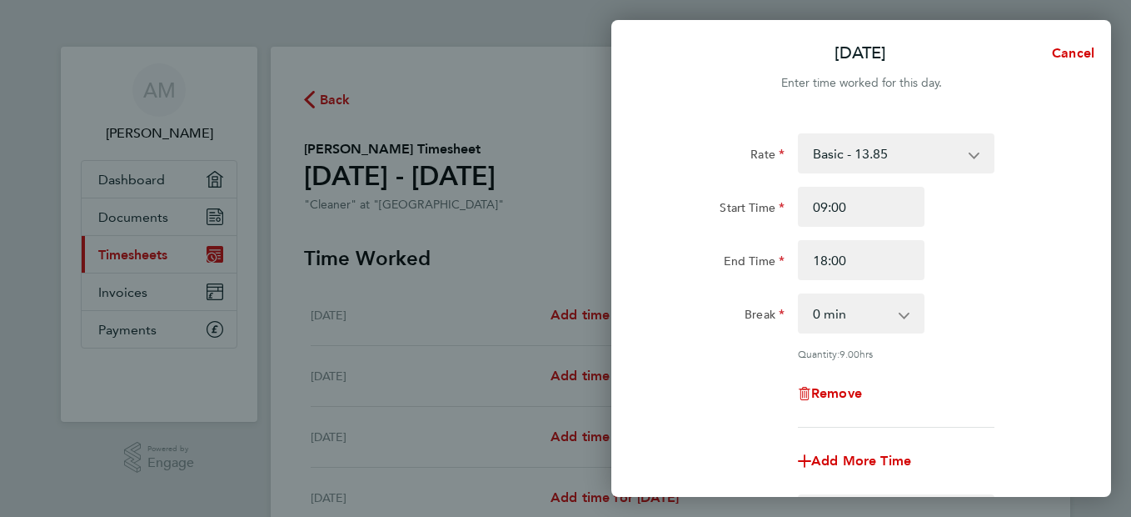
click at [906, 312] on app-icon-cross-button at bounding box center [913, 313] width 20 height 37
click at [883, 318] on select "0 min 15 min 30 min 45 min 60 min 75 min 90 min" at bounding box center [851, 313] width 103 height 37
click at [908, 317] on app-icon-cross-button at bounding box center [913, 313] width 20 height 37
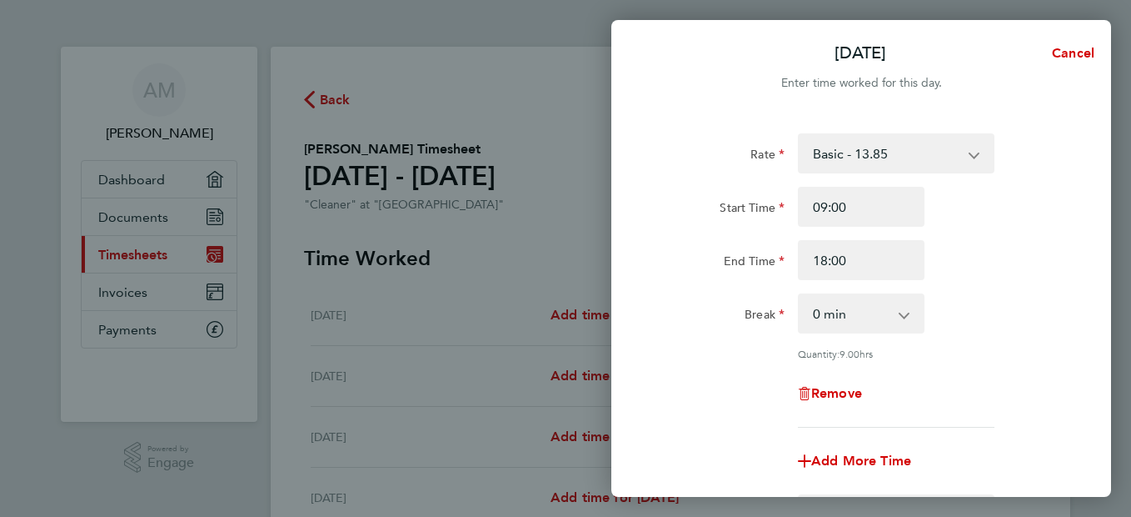
click at [869, 322] on select "0 min 15 min 30 min 45 min 60 min 75 min 90 min" at bounding box center [851, 313] width 103 height 37
select select "60"
click at [800, 295] on select "0 min 15 min 30 min 45 min 60 min 75 min 90 min" at bounding box center [851, 313] width 103 height 37
click at [893, 460] on span "Add More Time" at bounding box center [861, 460] width 100 height 16
select select "null"
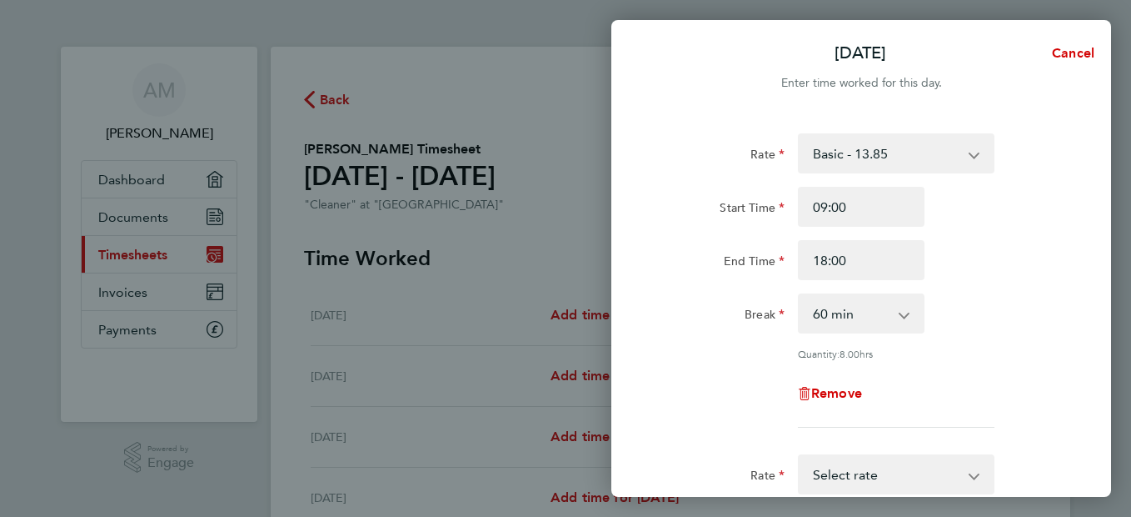
click at [503, 304] on div "[DATE] Cancel Enter time worked for this day. Rate Basic - 13.85 Start Time 09:…" at bounding box center [565, 258] width 1131 height 517
click at [1075, 461] on div "Rate Basic - 13.85 Start Time 09:00 End Time 18:00 Break 0 min 15 min 30 min 45…" at bounding box center [862, 437] width 500 height 648
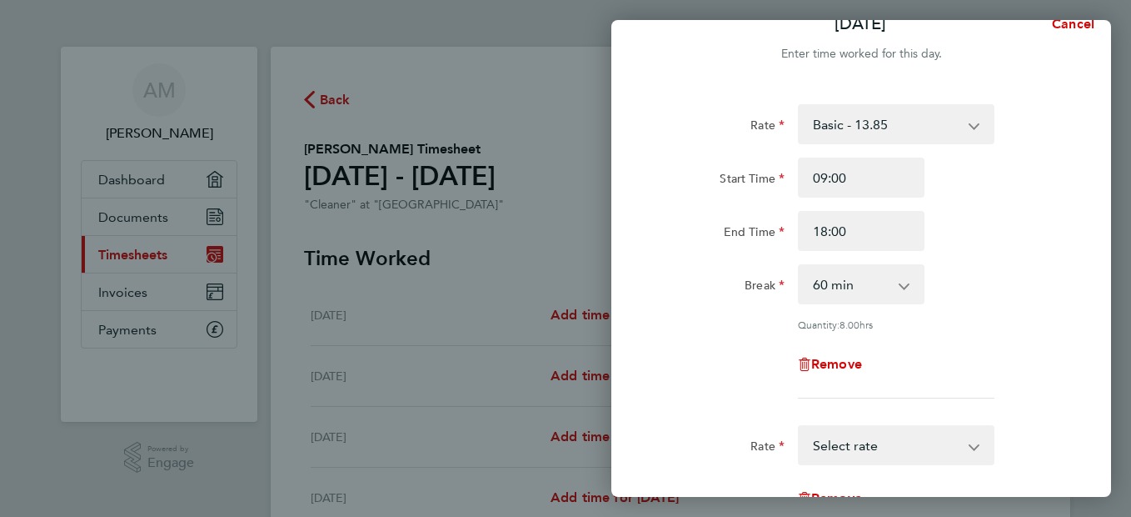
scroll to position [3, 0]
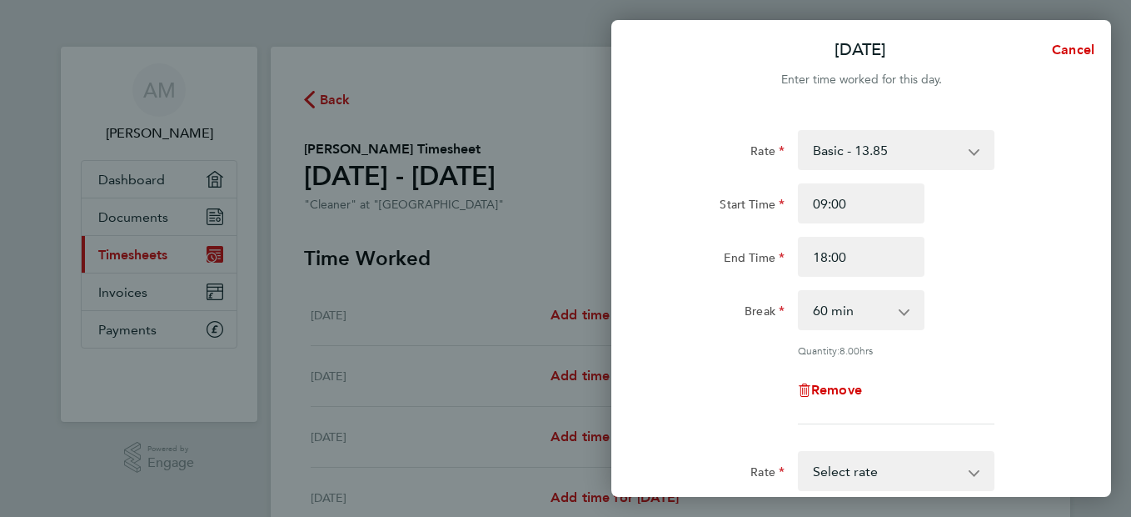
click at [968, 153] on select "Basic - 13.85" at bounding box center [886, 150] width 173 height 37
click at [926, 155] on select "Basic - 13.85" at bounding box center [886, 150] width 173 height 37
click at [972, 152] on select "Basic - 13.85" at bounding box center [886, 150] width 173 height 37
click at [866, 162] on select "Basic - 13.85" at bounding box center [886, 150] width 173 height 37
click at [1072, 448] on div "Rate Basic - 13.85 Start Time 09:00 End Time 18:00 Break 0 min 15 min 30 min 45…" at bounding box center [862, 434] width 500 height 648
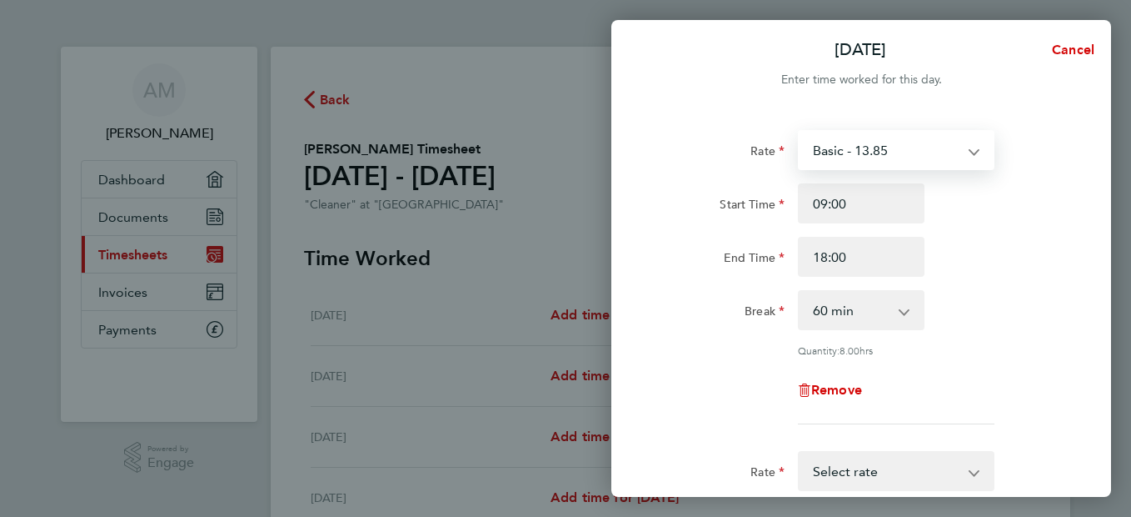
click at [1072, 448] on div "Rate Basic - 13.85 Start Time 09:00 End Time 18:00 Break 0 min 15 min 30 min 45…" at bounding box center [862, 434] width 500 height 648
click at [976, 475] on app-icon-cross-button at bounding box center [983, 470] width 20 height 37
click at [973, 471] on app-icon-cross-button at bounding box center [983, 470] width 20 height 37
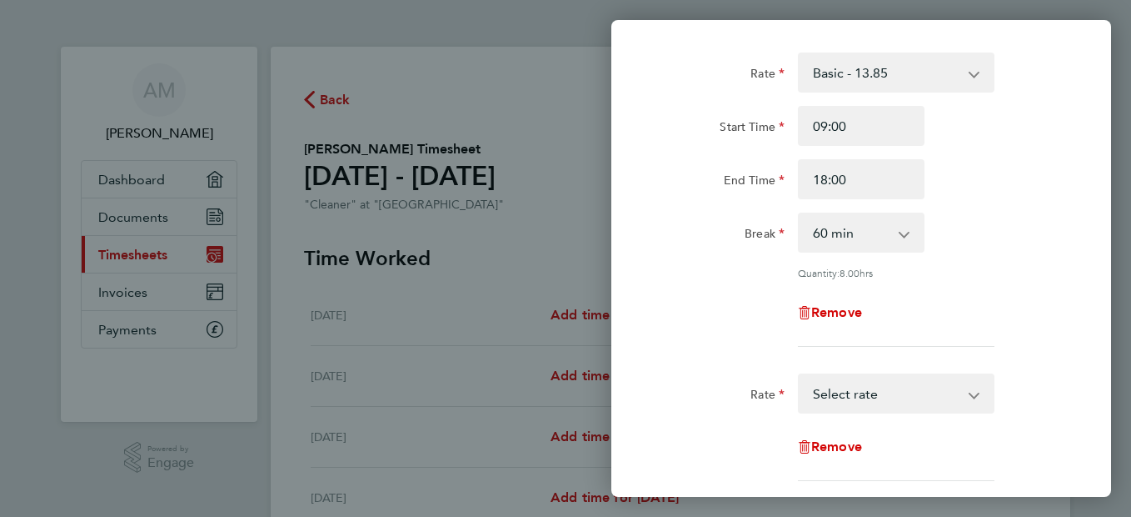
scroll to position [103, 0]
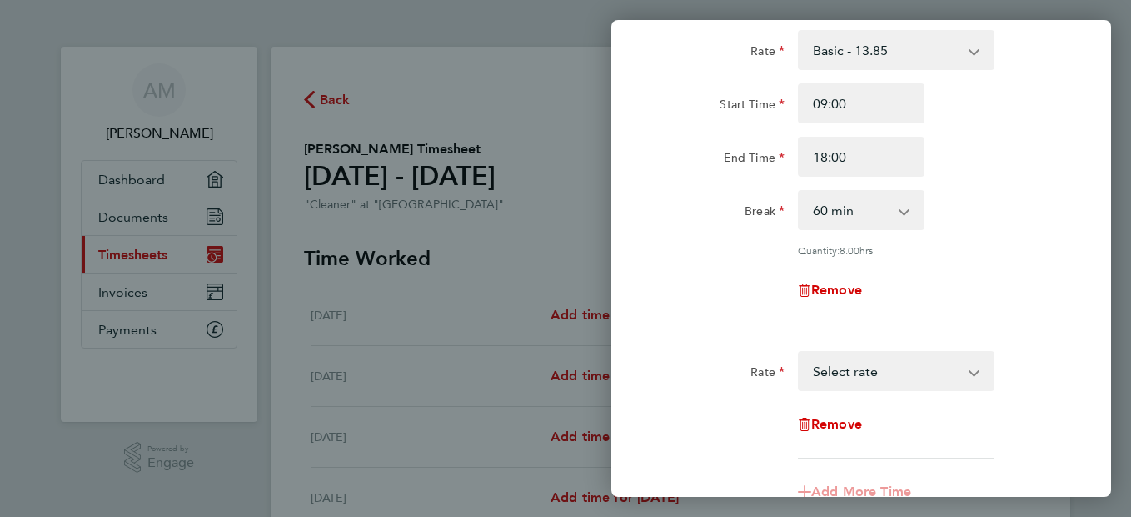
click at [980, 367] on app-icon-cross-button at bounding box center [983, 370] width 20 height 37
click at [922, 374] on select "Basic - 13.85 Select rate" at bounding box center [886, 370] width 173 height 37
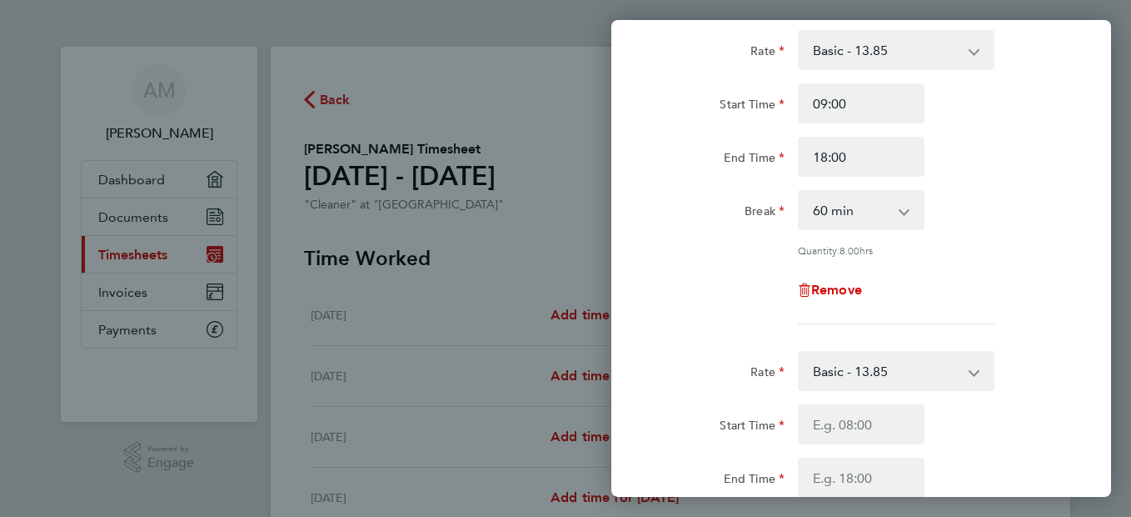
click at [1041, 410] on div "Start Time" at bounding box center [861, 424] width 420 height 40
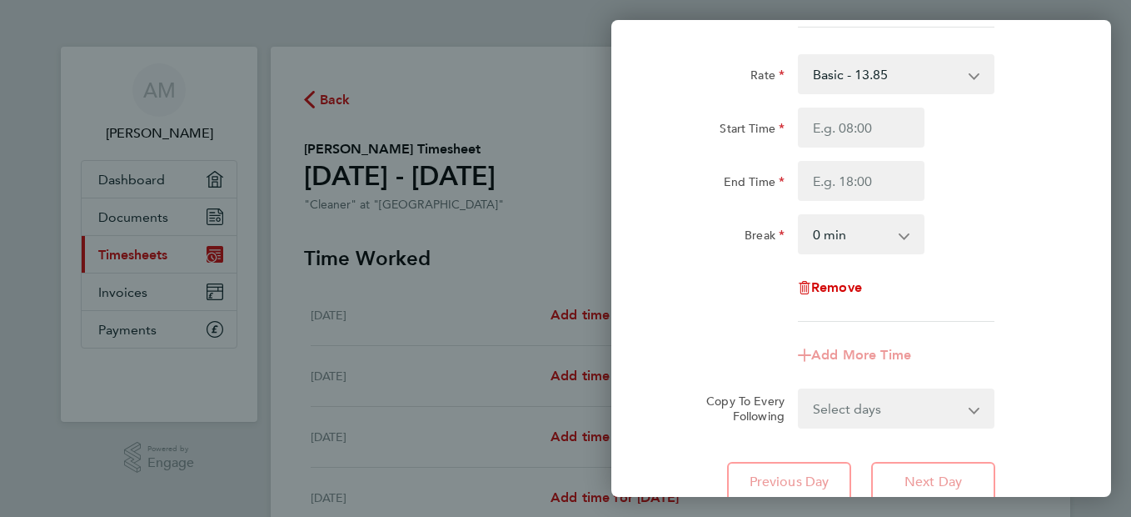
scroll to position [403, 0]
click at [888, 351] on app-form-button "Add More Time" at bounding box center [861, 351] width 127 height 13
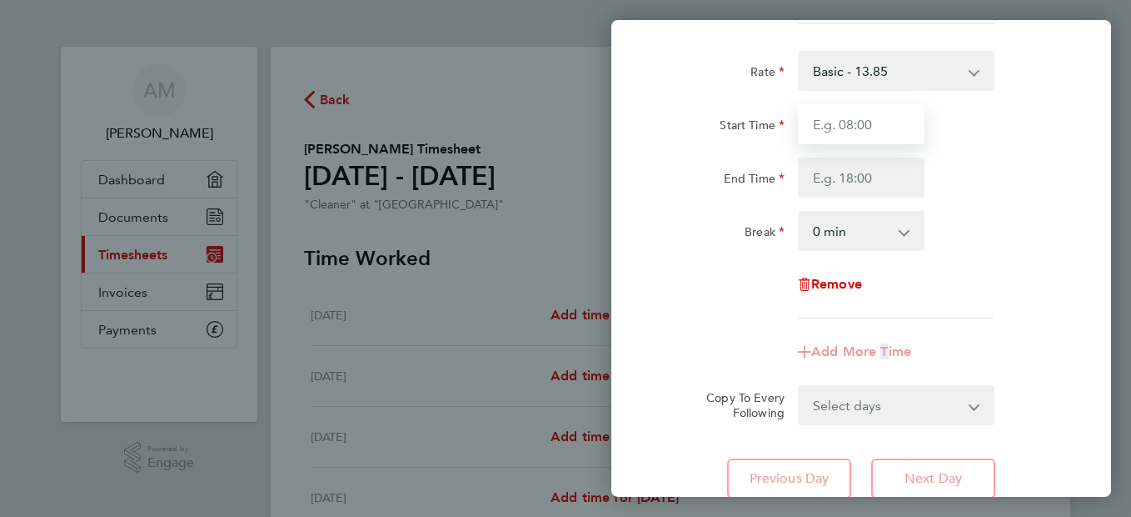
click at [887, 127] on input "Start Time" at bounding box center [861, 124] width 127 height 40
type input "09:00"
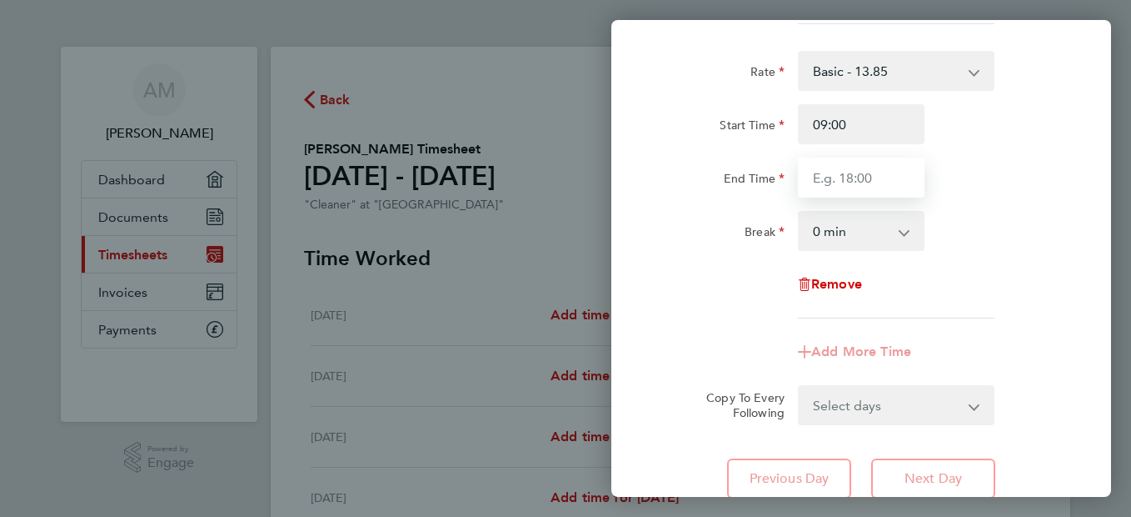
click at [862, 177] on input "End Time" at bounding box center [861, 177] width 127 height 40
type input "18:00"
click at [911, 231] on app-timesheet-line-hourly "Start Time 09:00 End Time 18:00 Break 0 min 15 min 30 min 45 min 60 min 75 min …" at bounding box center [861, 177] width 407 height 147
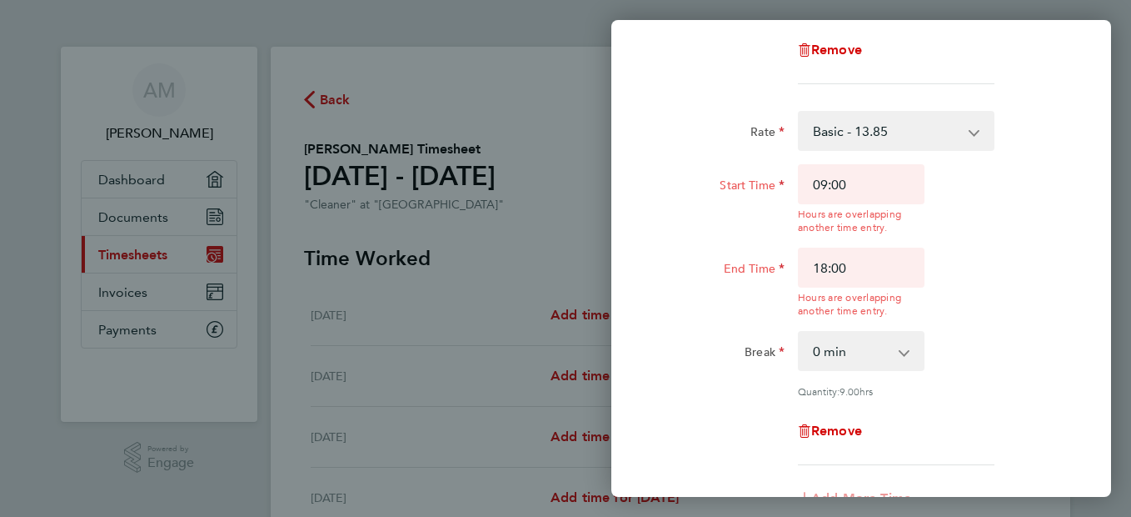
scroll to position [463, 0]
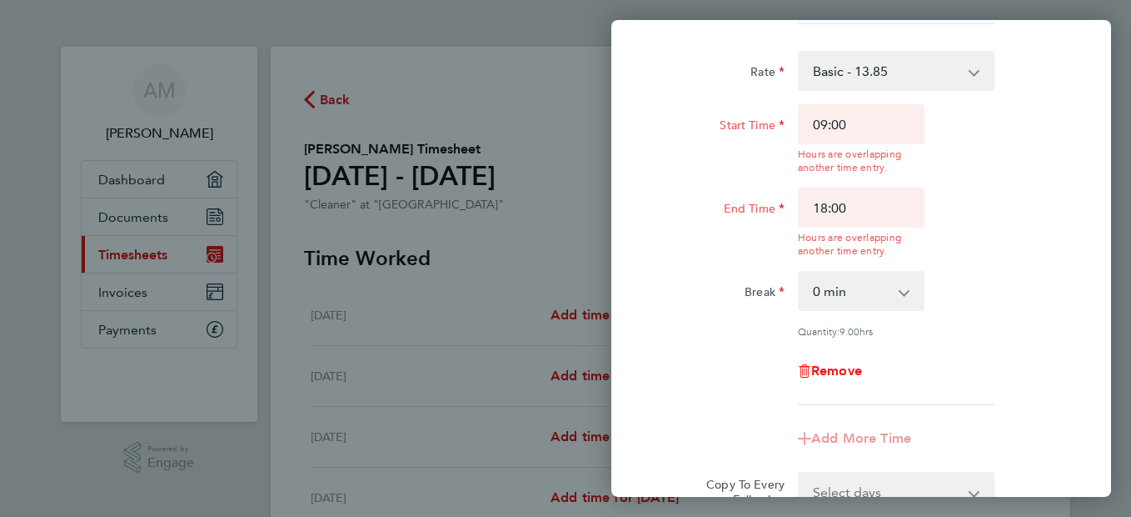
click at [839, 362] on span "Remove" at bounding box center [836, 370] width 51 height 16
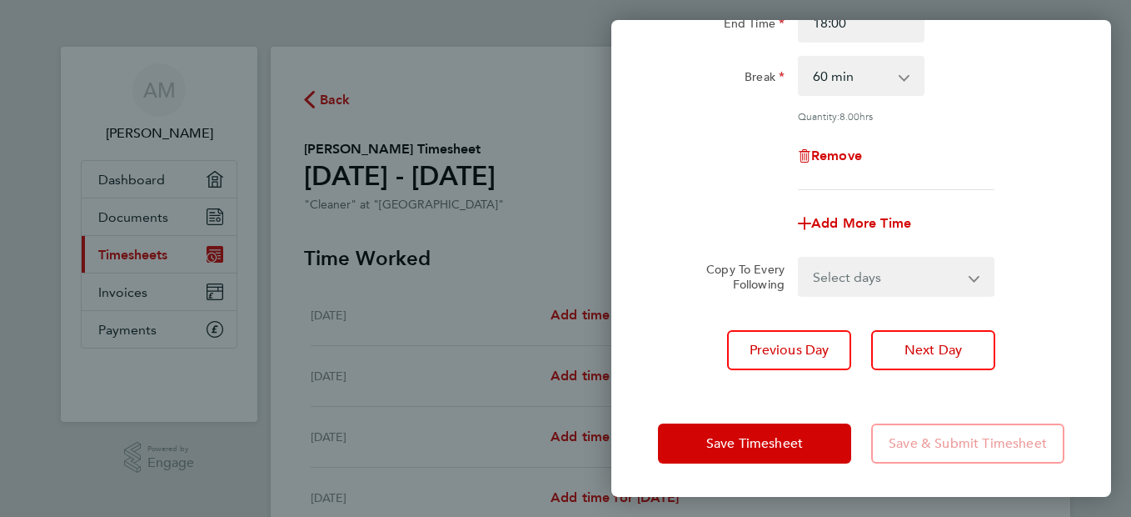
scroll to position [236, 0]
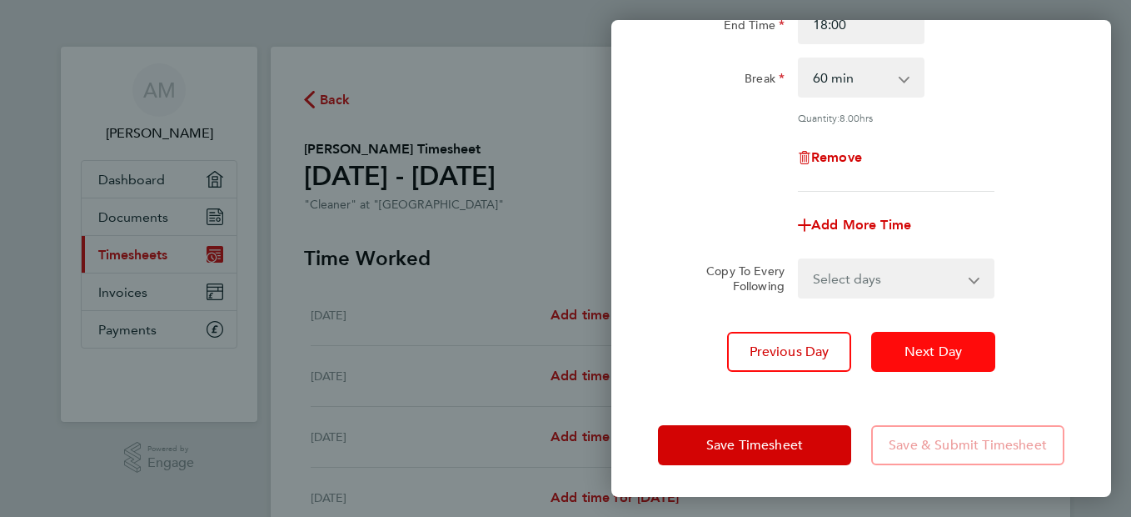
click at [916, 352] on span "Next Day" at bounding box center [933, 351] width 57 height 17
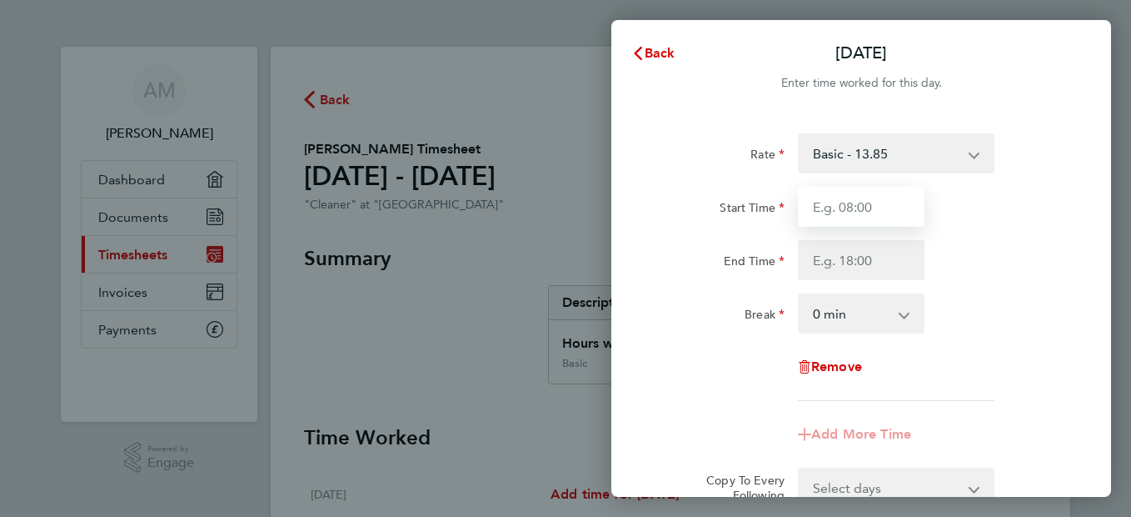
click at [894, 213] on input "Start Time" at bounding box center [861, 207] width 127 height 40
type input "09:00"
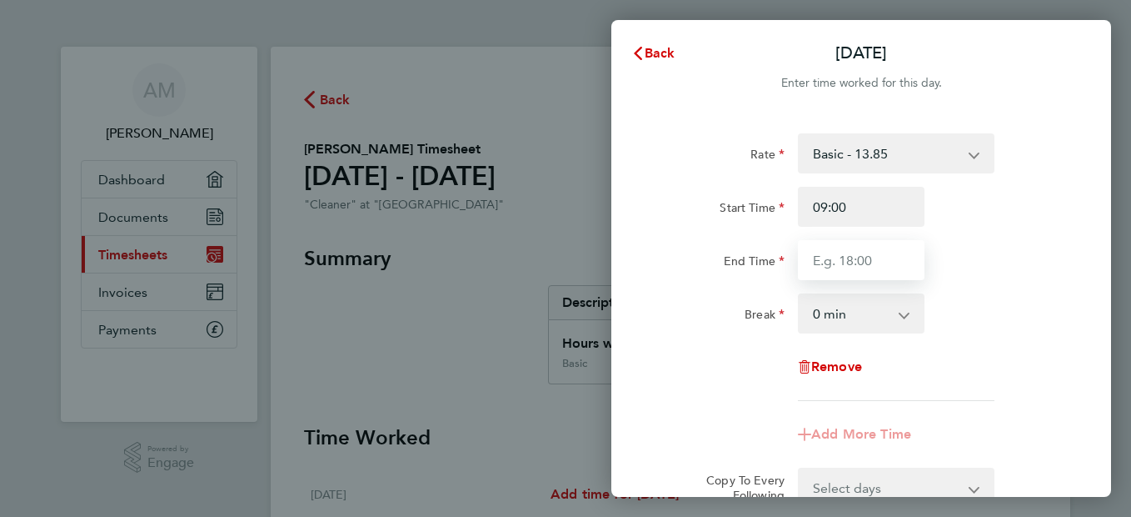
type input "18:00"
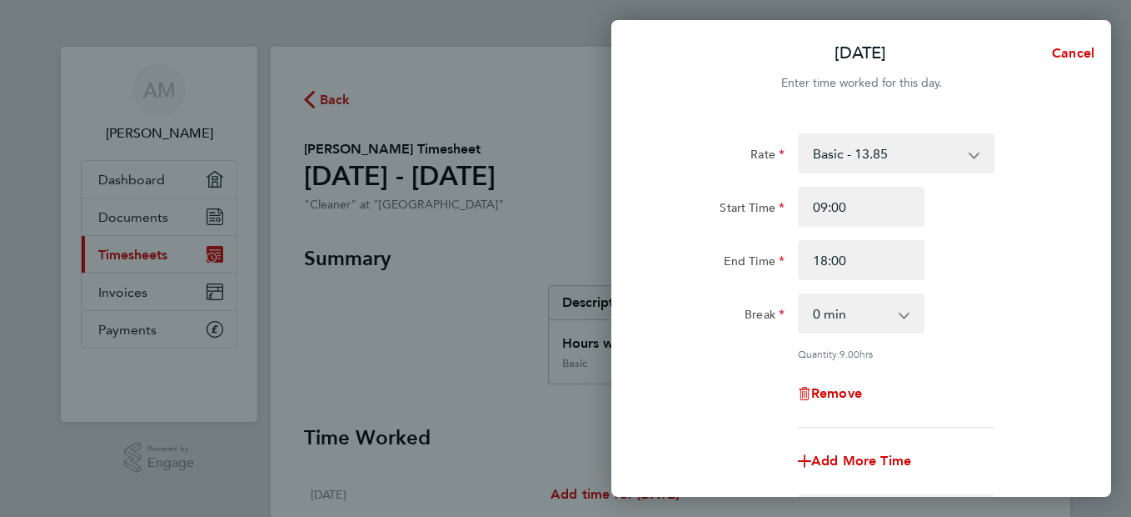
click at [905, 315] on app-icon-cross-button at bounding box center [913, 313] width 20 height 37
click at [888, 317] on select "0 min 15 min 30 min 45 min 60 min 75 min 90 min" at bounding box center [851, 313] width 103 height 37
select select "60"
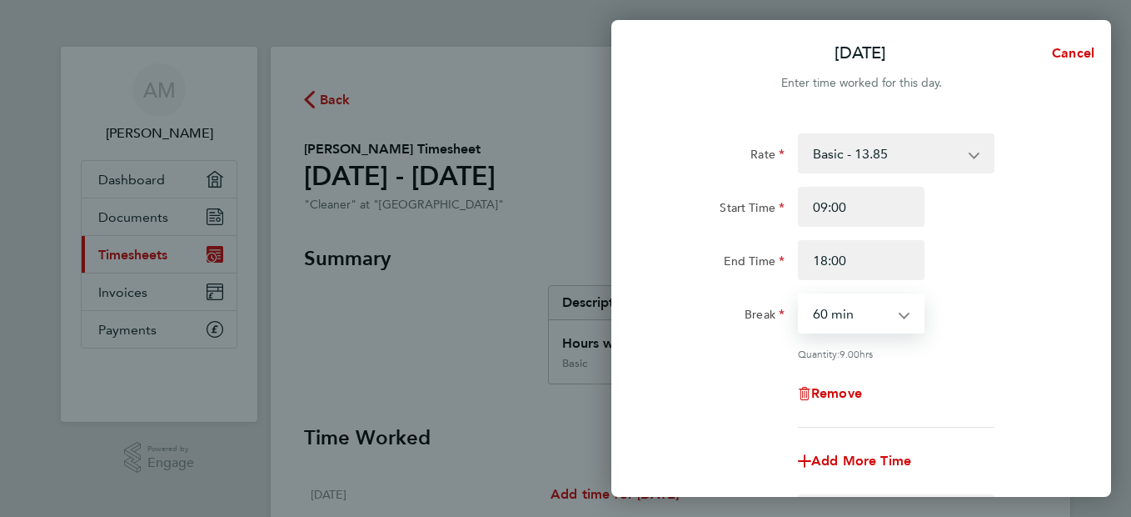
click at [800, 295] on select "0 min 15 min 30 min 45 min 60 min 75 min 90 min" at bounding box center [851, 313] width 103 height 37
click at [961, 357] on div "Quantity: 8.00 hrs" at bounding box center [896, 353] width 197 height 13
click at [903, 456] on span "Add More Time" at bounding box center [861, 460] width 100 height 16
select select "null"
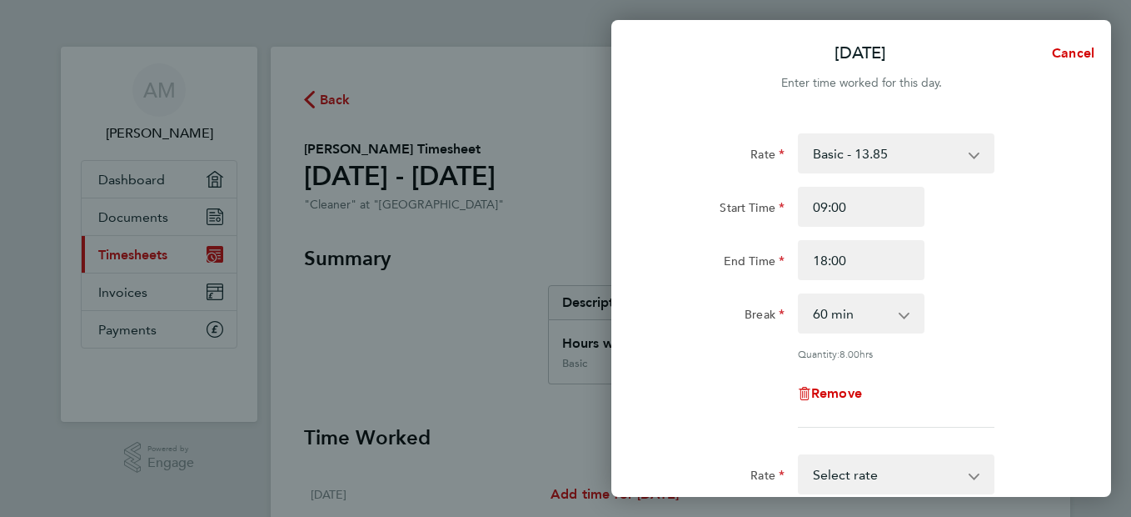
click at [1004, 409] on div "Remove" at bounding box center [861, 393] width 420 height 40
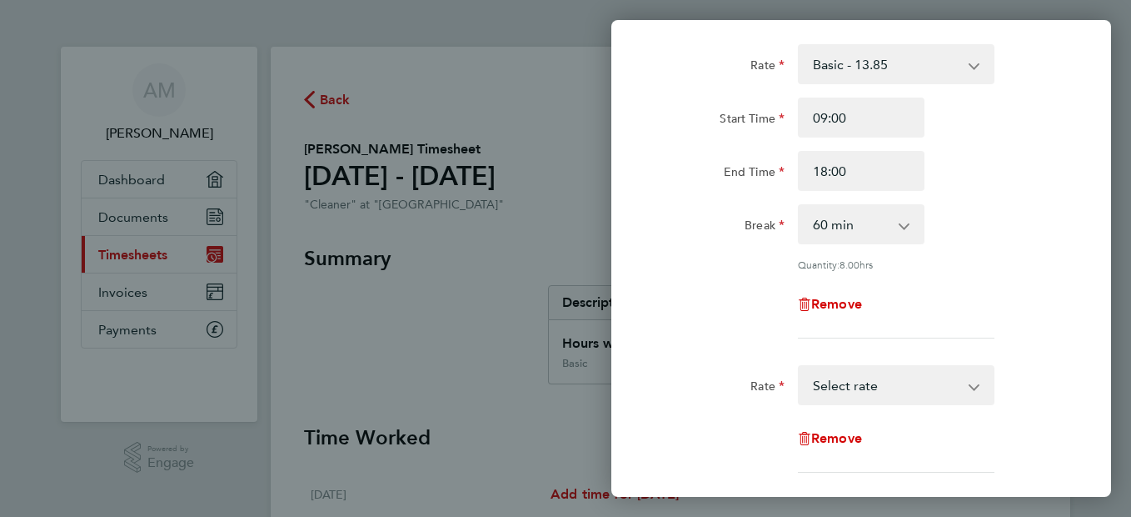
scroll to position [100, 0]
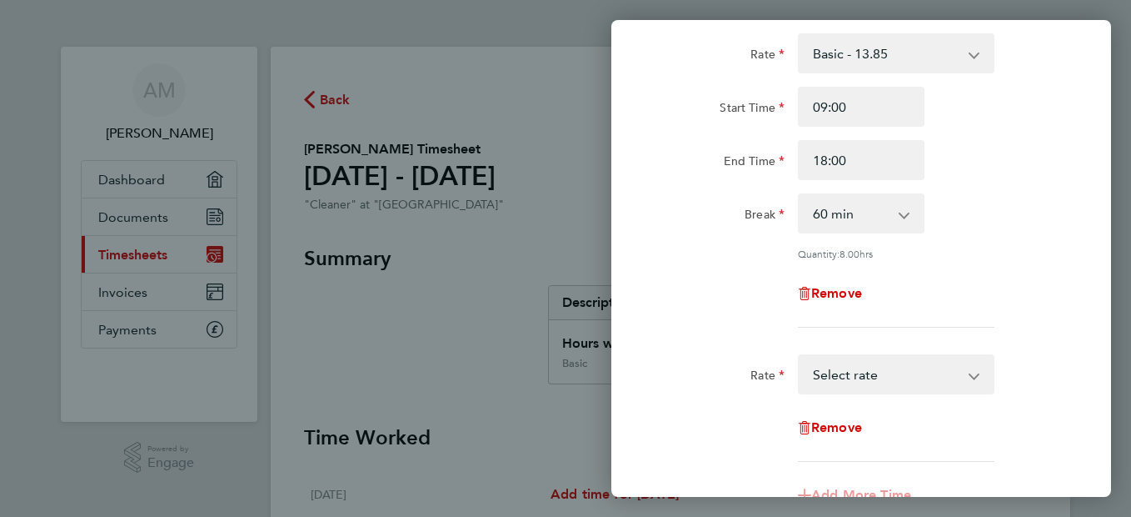
click at [972, 375] on select "Basic - 13.85 Select rate" at bounding box center [886, 374] width 173 height 37
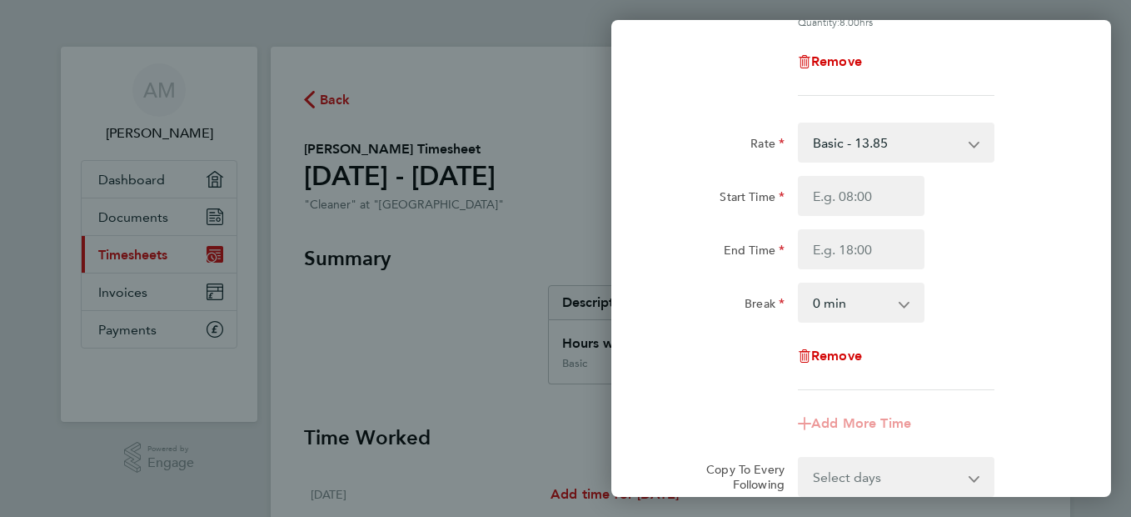
scroll to position [333, 0]
click at [855, 353] on span "Remove" at bounding box center [836, 354] width 51 height 16
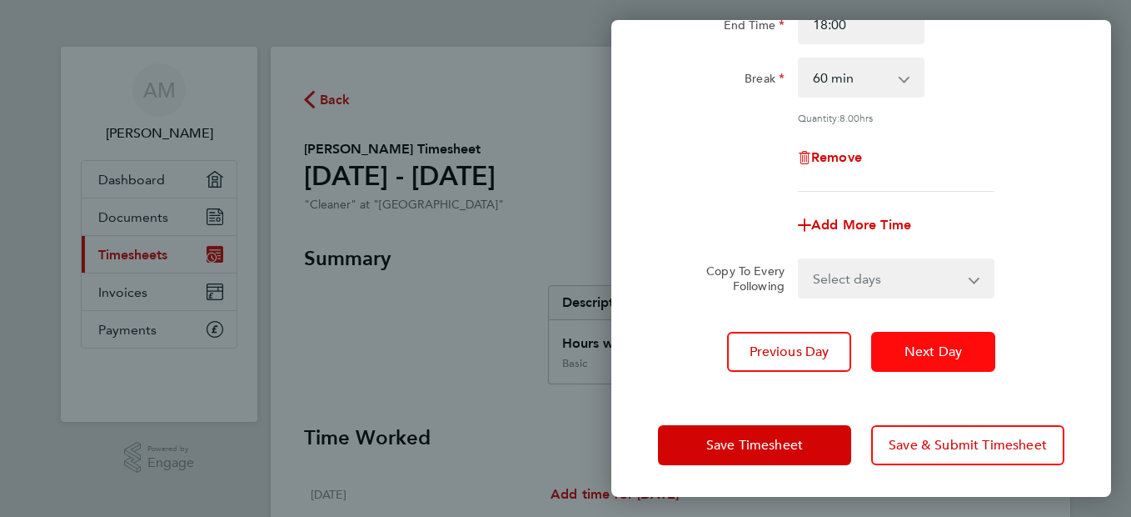
click at [915, 347] on span "Next Day" at bounding box center [933, 351] width 57 height 17
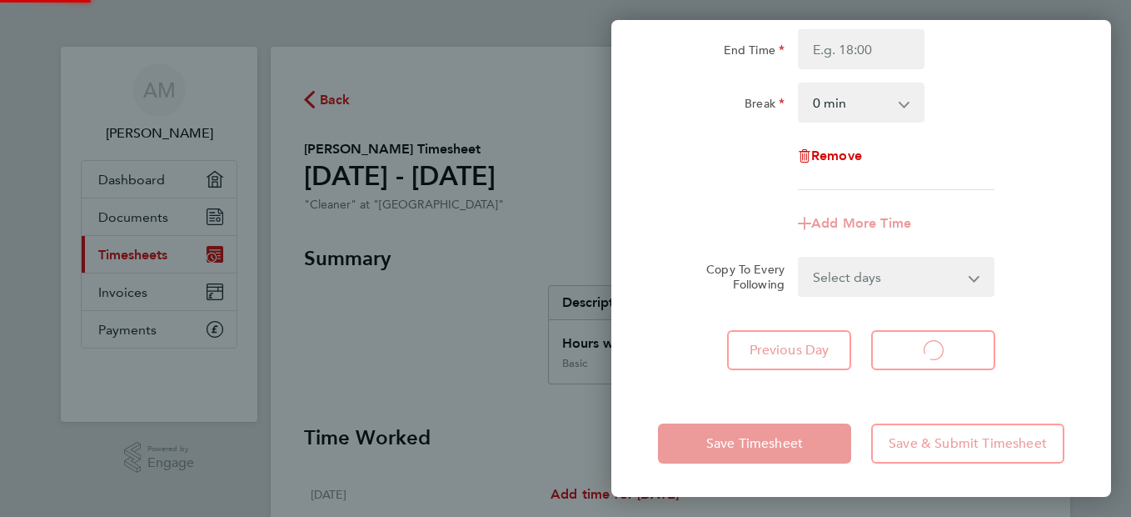
scroll to position [211, 0]
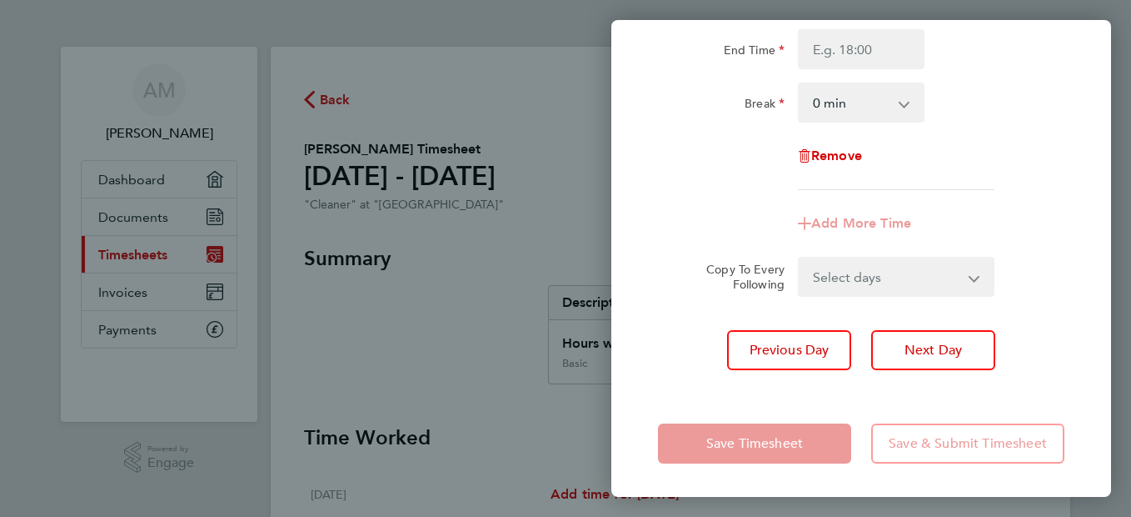
click at [1012, 155] on div "Remove" at bounding box center [861, 156] width 420 height 40
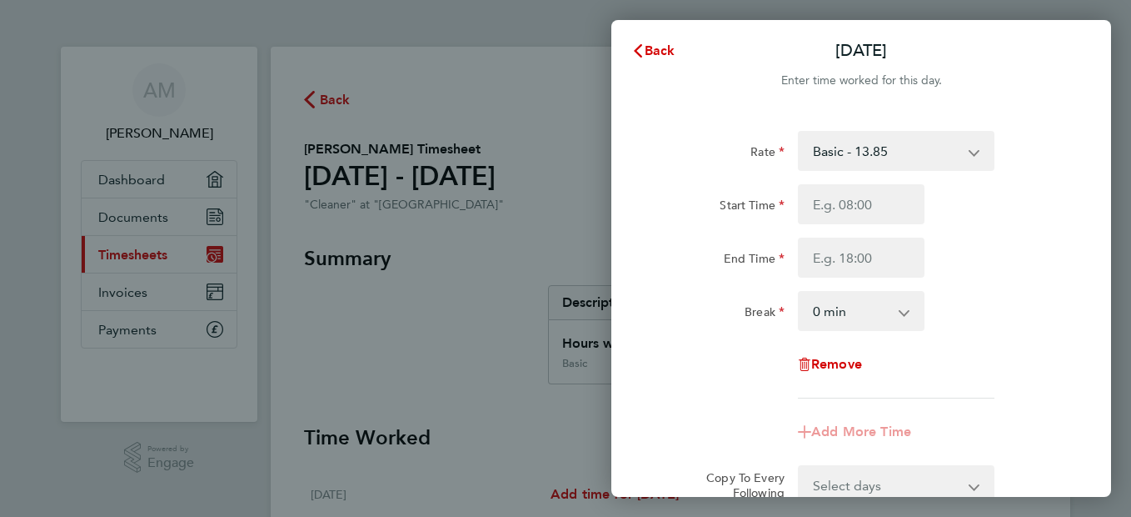
scroll to position [0, 0]
click at [878, 217] on input "Start Time" at bounding box center [861, 207] width 127 height 40
type input "09:00"
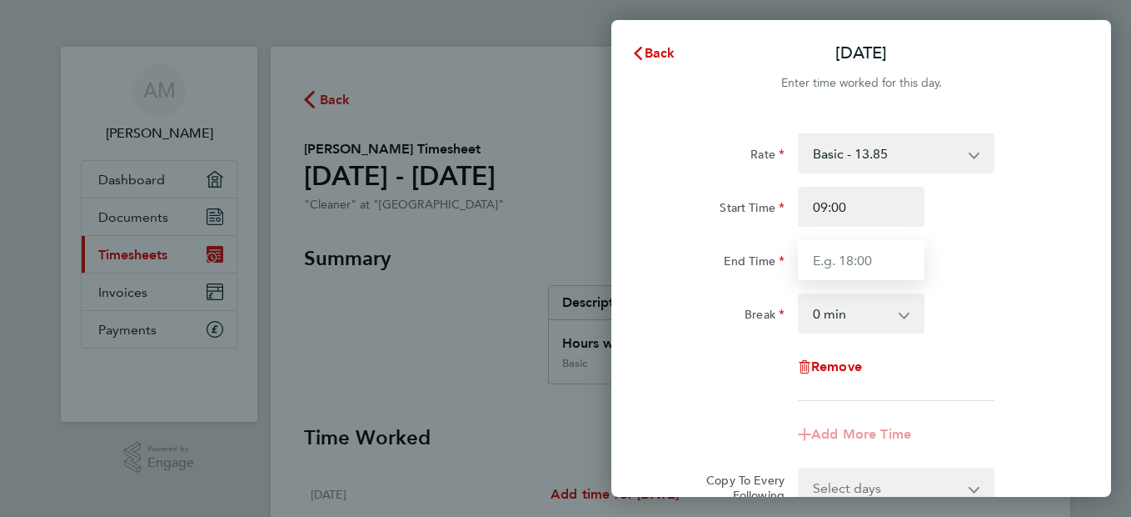
type input "18:00"
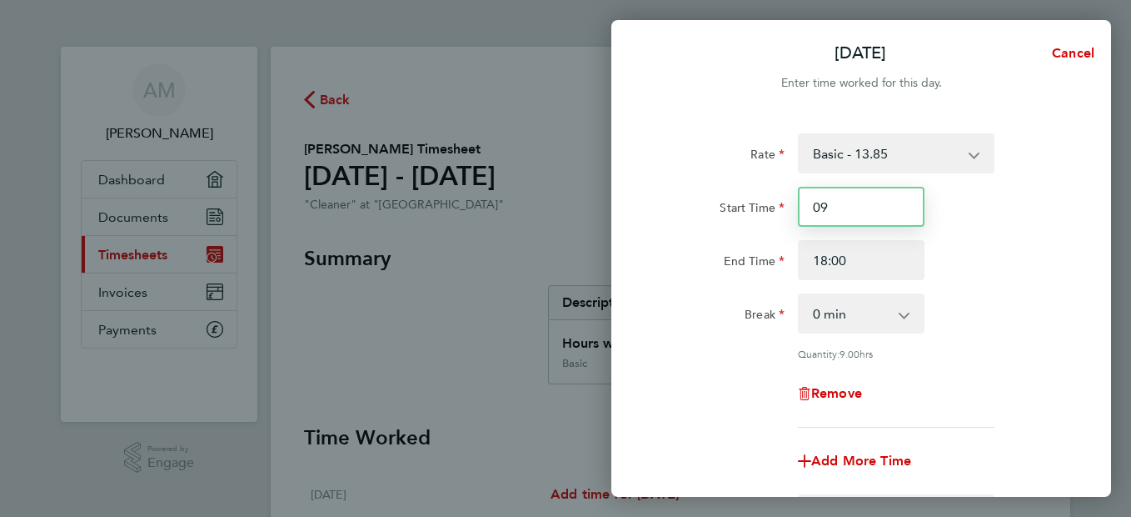
type input "0"
click at [945, 322] on div "Break 0 min 15 min 30 min 45 min 60 min 75 min 90 min" at bounding box center [861, 313] width 420 height 40
type input "07:00"
click at [901, 321] on select "0 min 15 min 30 min 45 min 60 min 75 min 90 min" at bounding box center [851, 313] width 103 height 37
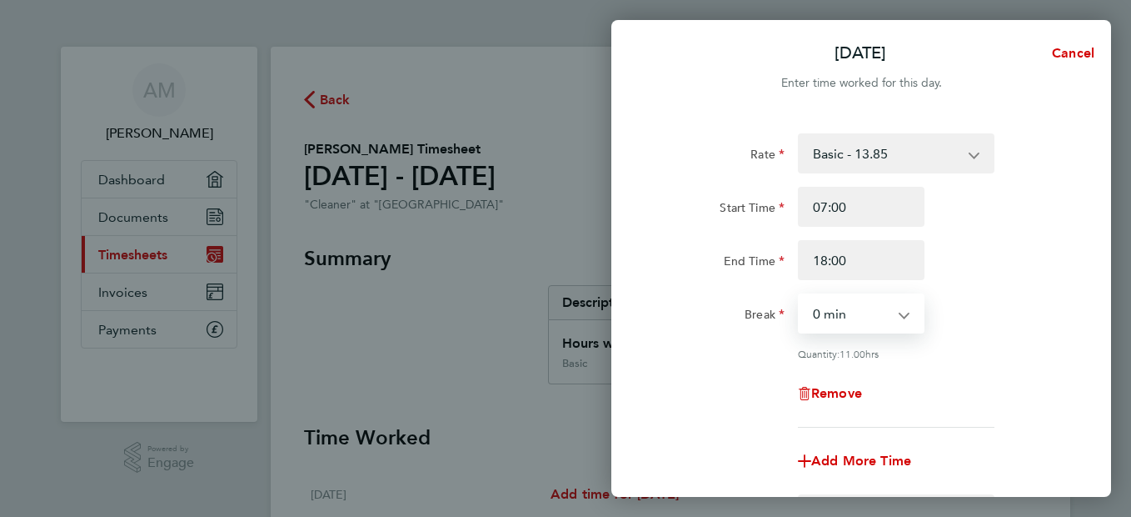
select select "60"
click at [800, 295] on select "0 min 15 min 30 min 45 min 60 min 75 min 90 min" at bounding box center [851, 313] width 103 height 37
click at [976, 386] on div "Remove" at bounding box center [861, 393] width 420 height 40
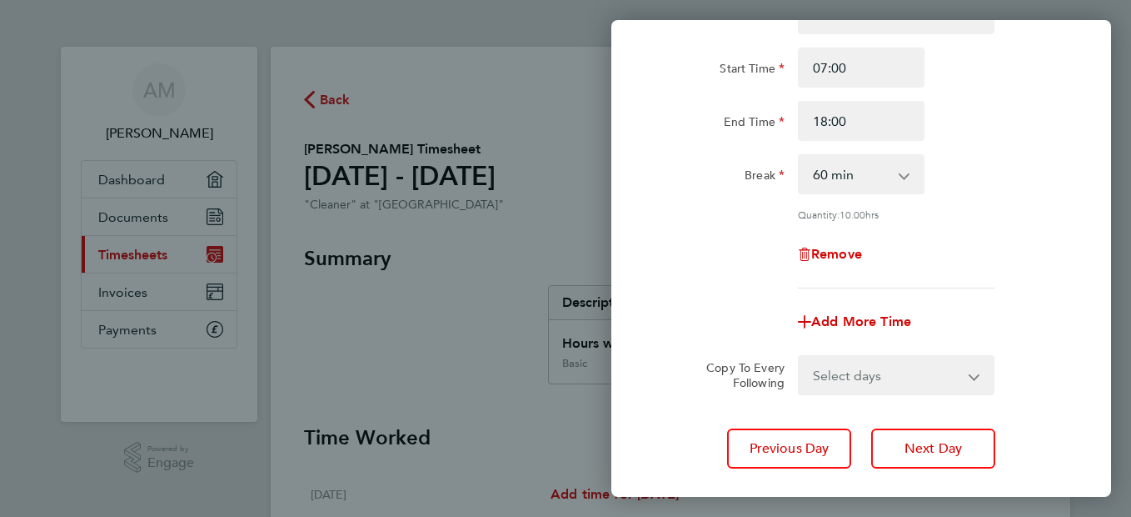
scroll to position [167, 0]
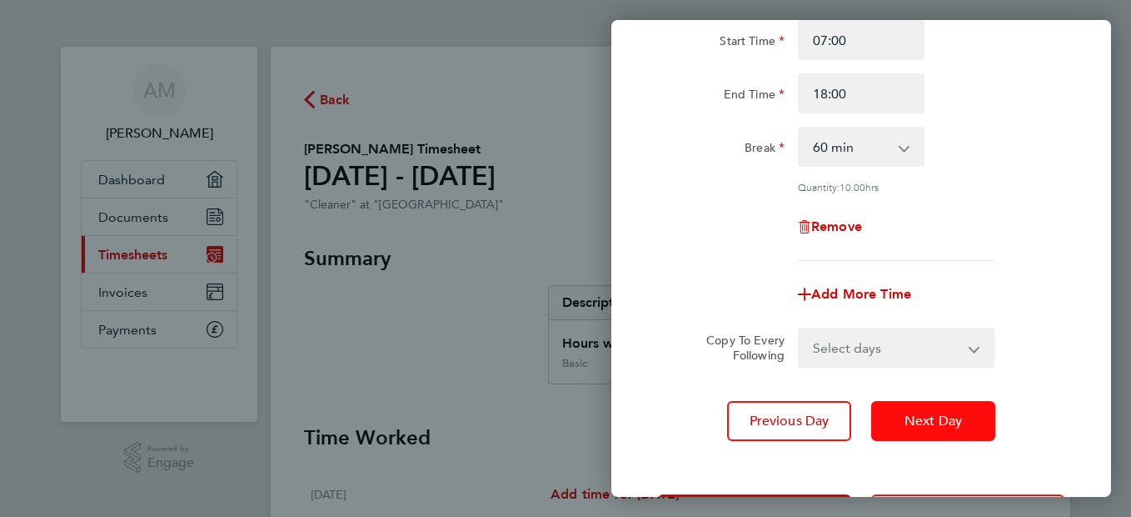
click at [950, 418] on span "Next Day" at bounding box center [933, 420] width 57 height 17
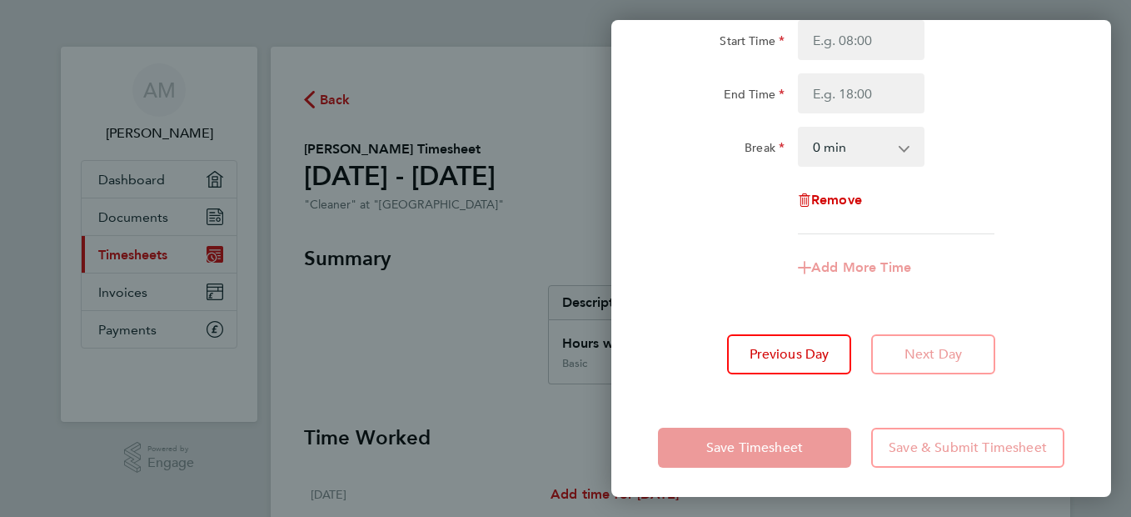
click at [1031, 192] on div "Remove" at bounding box center [861, 200] width 420 height 40
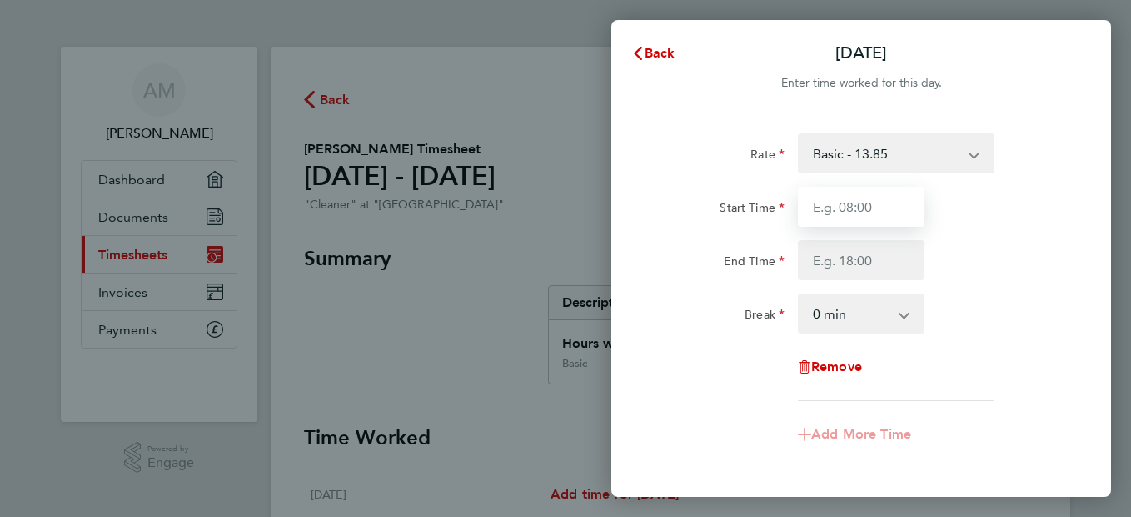
click at [902, 213] on input "Start Time" at bounding box center [861, 207] width 127 height 40
type input "09:00"
click at [900, 315] on select "0 min 15 min 30 min 45 min 60 min 75 min 90 min" at bounding box center [851, 313] width 103 height 37
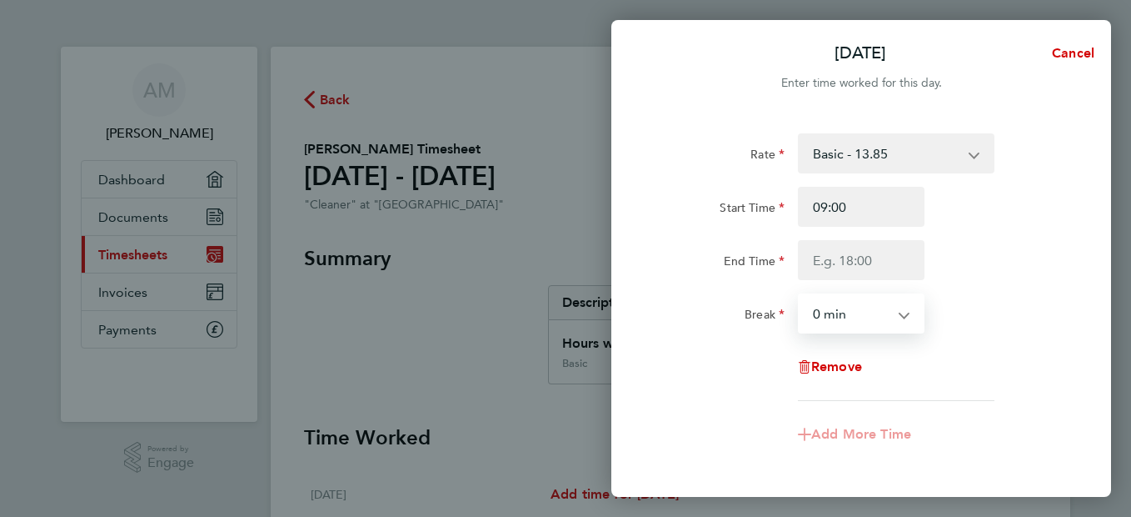
select select "60"
click at [800, 295] on select "0 min 15 min 30 min 45 min 60 min 75 min 90 min" at bounding box center [851, 313] width 103 height 37
click at [986, 379] on div "Remove" at bounding box center [861, 367] width 420 height 40
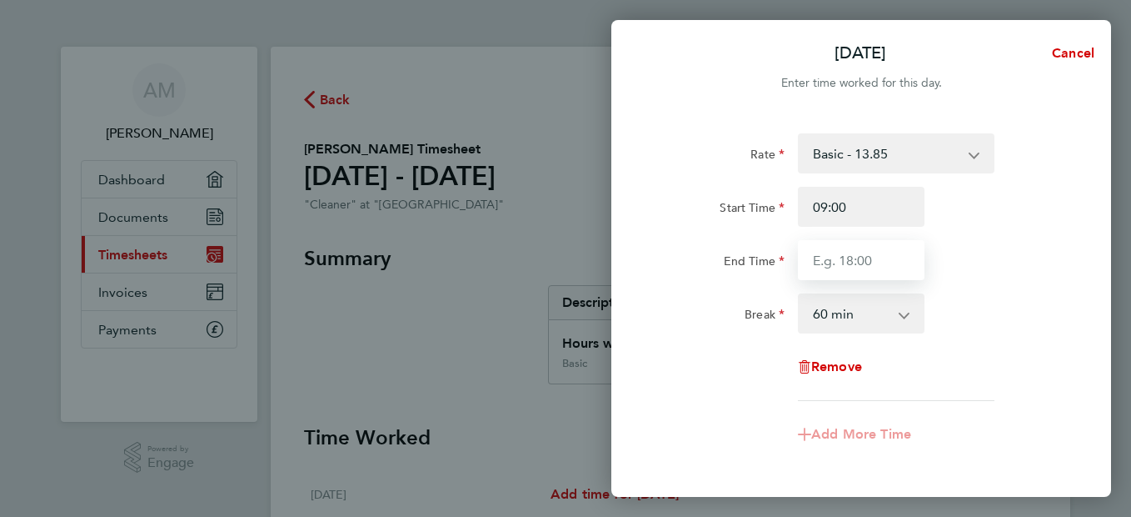
click at [884, 267] on input "End Time" at bounding box center [861, 260] width 127 height 40
type input "18:00"
click at [968, 359] on div "Rate Basic - 13.85 Start Time 09:00 End Time 18:00 Break 0 min 15 min 30 min 45…" at bounding box center [861, 266] width 407 height 267
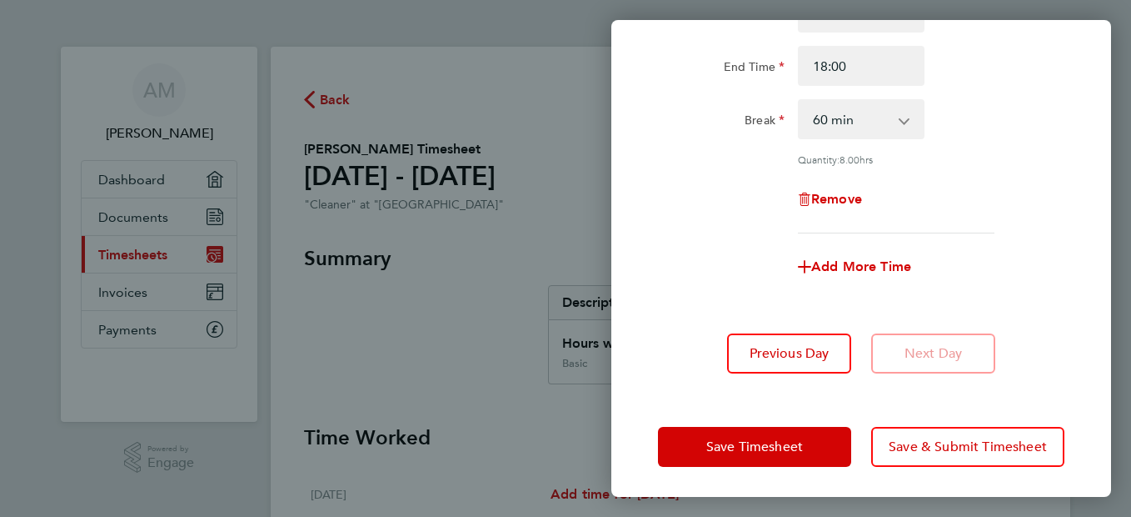
scroll to position [196, 0]
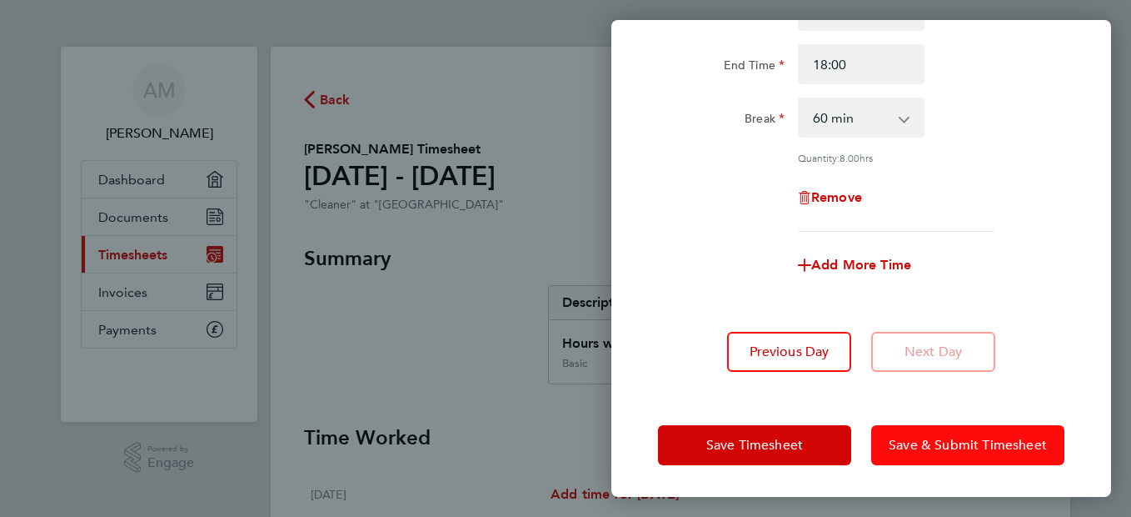
click at [1007, 442] on span "Save & Submit Timesheet" at bounding box center [968, 445] width 158 height 17
